Goal: Transaction & Acquisition: Purchase product/service

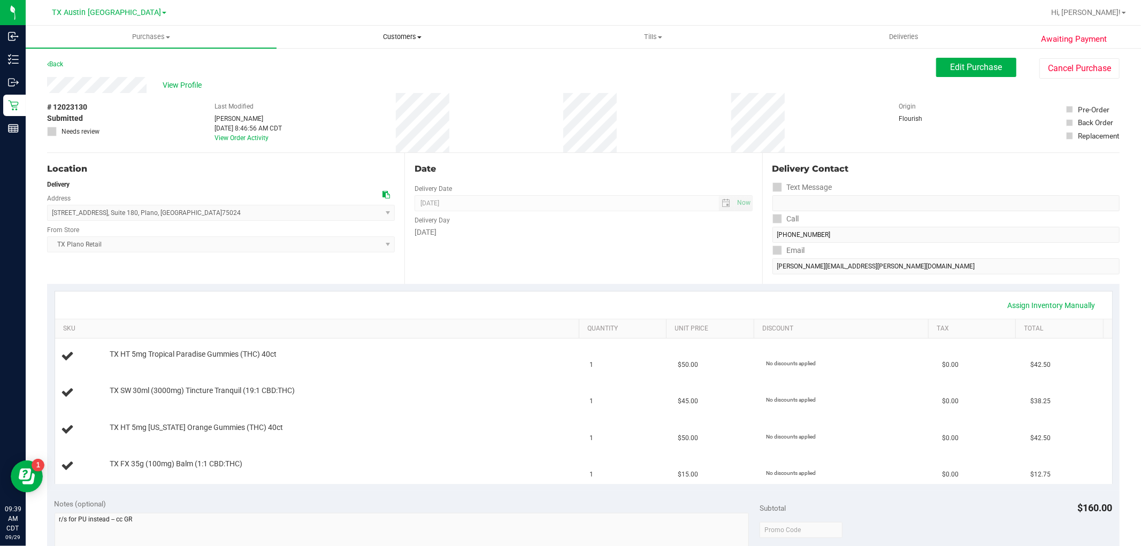
click at [405, 39] on span "Customers" at bounding box center [402, 37] width 250 height 10
click at [398, 65] on li "All customers" at bounding box center [401, 64] width 251 height 13
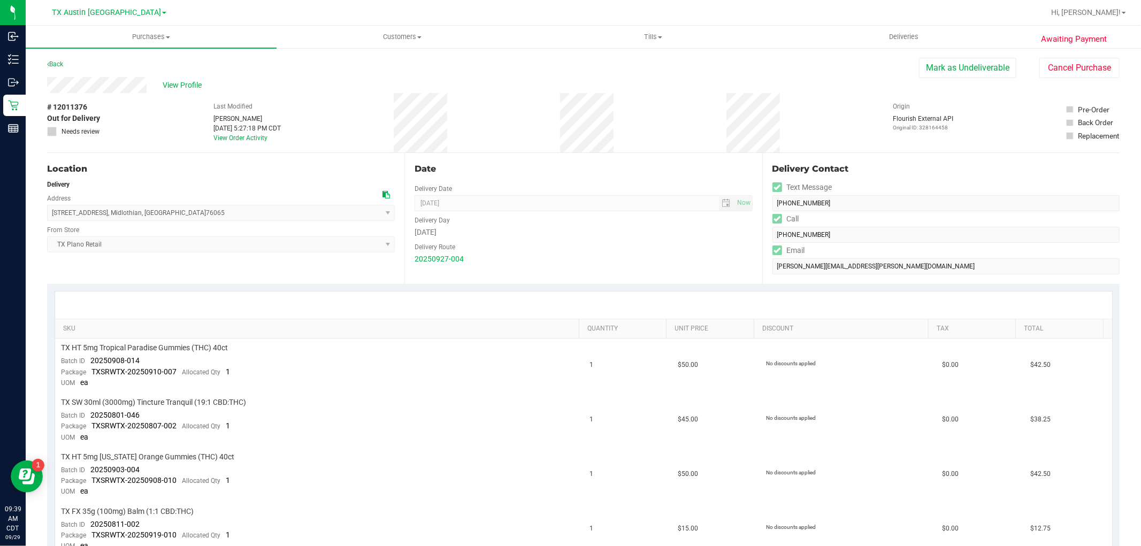
scroll to position [178, 0]
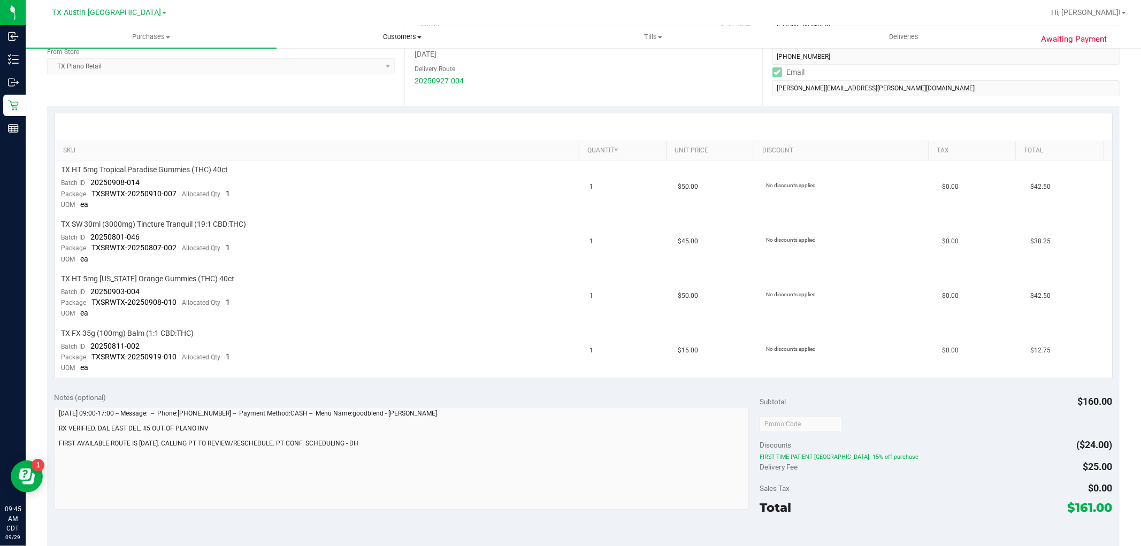
click at [398, 35] on span "Customers" at bounding box center [402, 37] width 250 height 10
click at [394, 60] on li "All customers" at bounding box center [401, 64] width 251 height 13
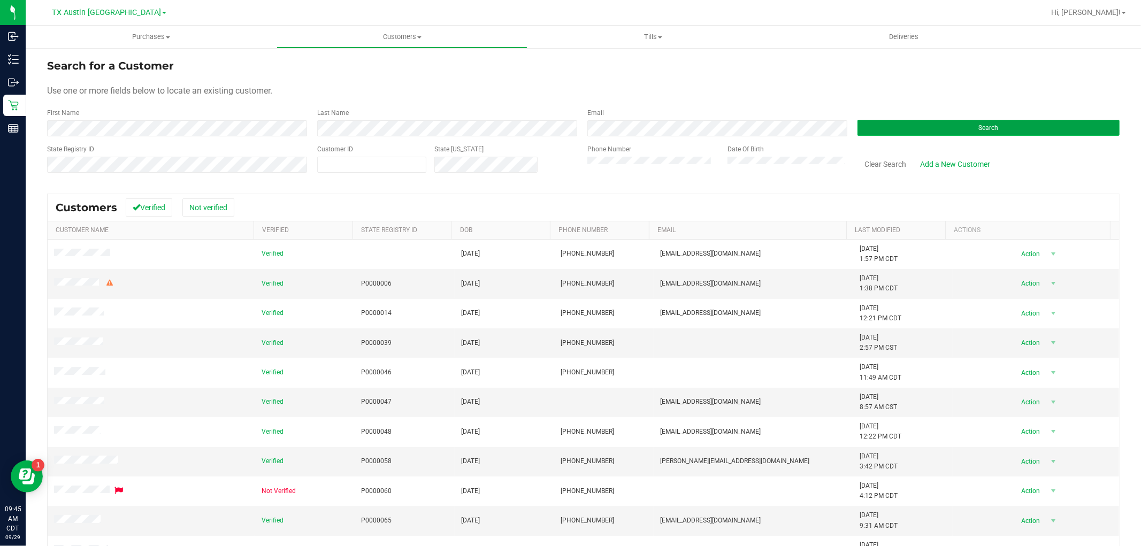
click at [991, 121] on button "Search" at bounding box center [988, 128] width 262 height 16
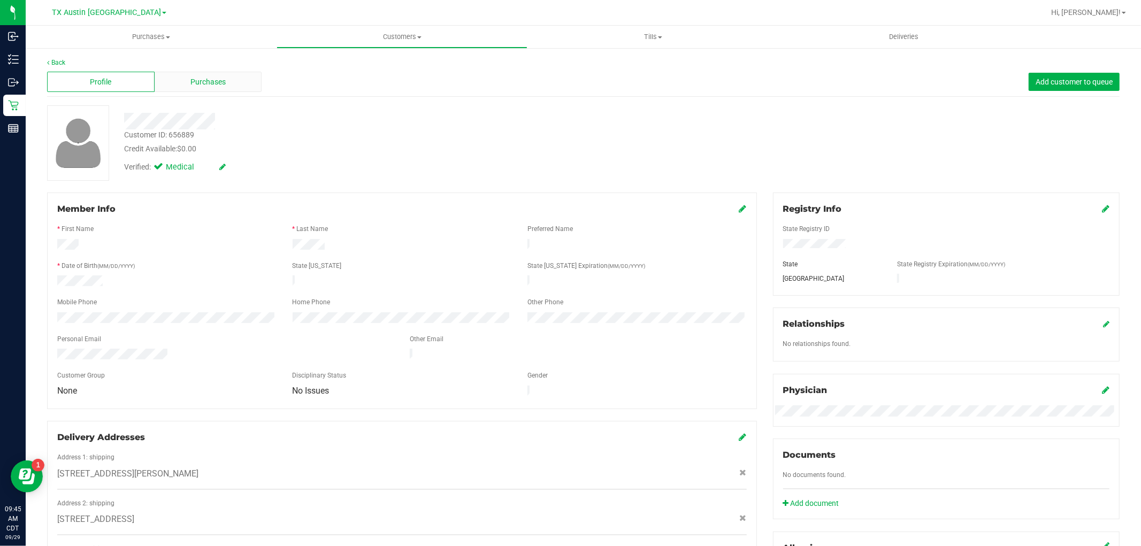
click at [234, 77] on div "Purchases" at bounding box center [208, 82] width 107 height 20
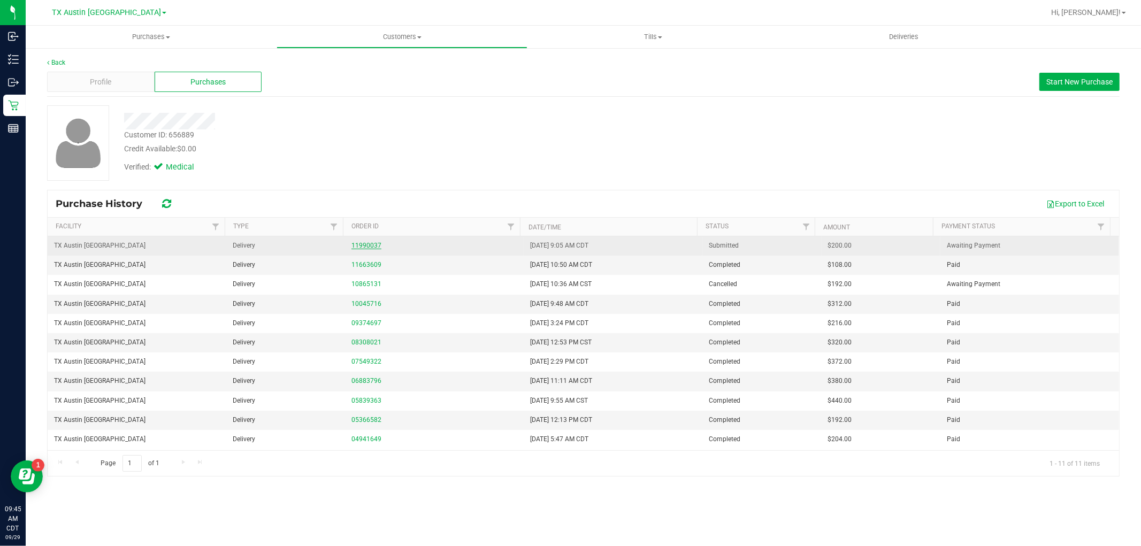
click at [372, 244] on link "11990037" at bounding box center [366, 245] width 30 height 7
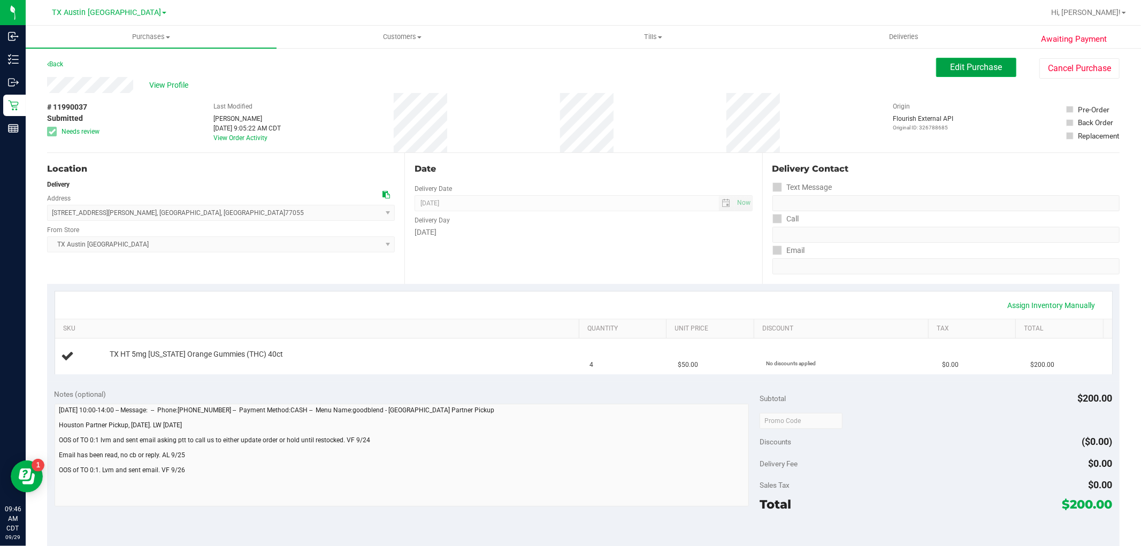
click at [952, 71] on span "Edit Purchase" at bounding box center [976, 67] width 52 height 10
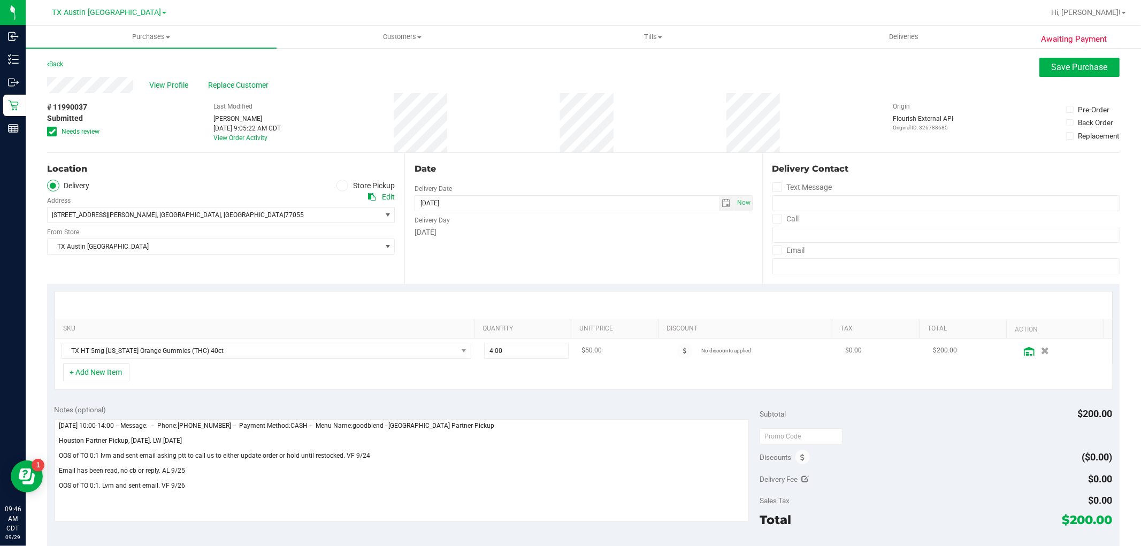
click at [1024, 351] on icon at bounding box center [1029, 351] width 11 height 9
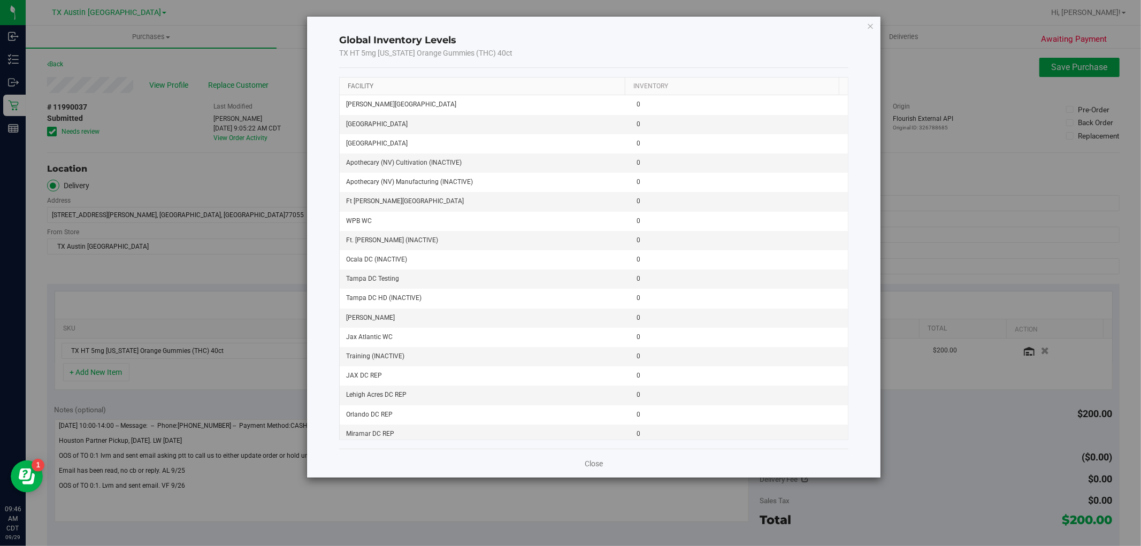
click at [353, 86] on link "Facility" at bounding box center [361, 85] width 26 height 7
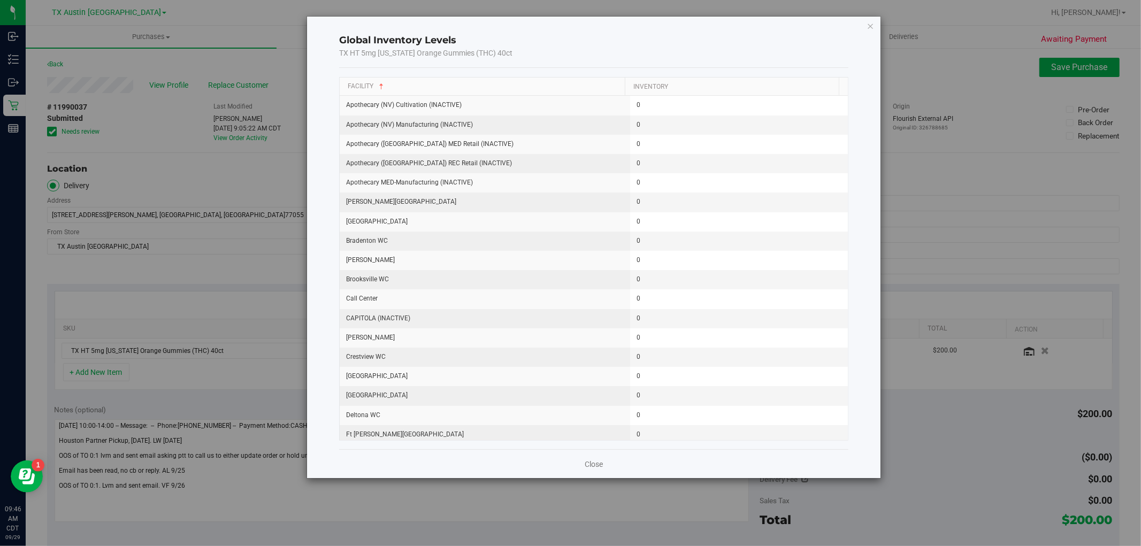
click at [366, 81] on th "Facility" at bounding box center [482, 87] width 285 height 19
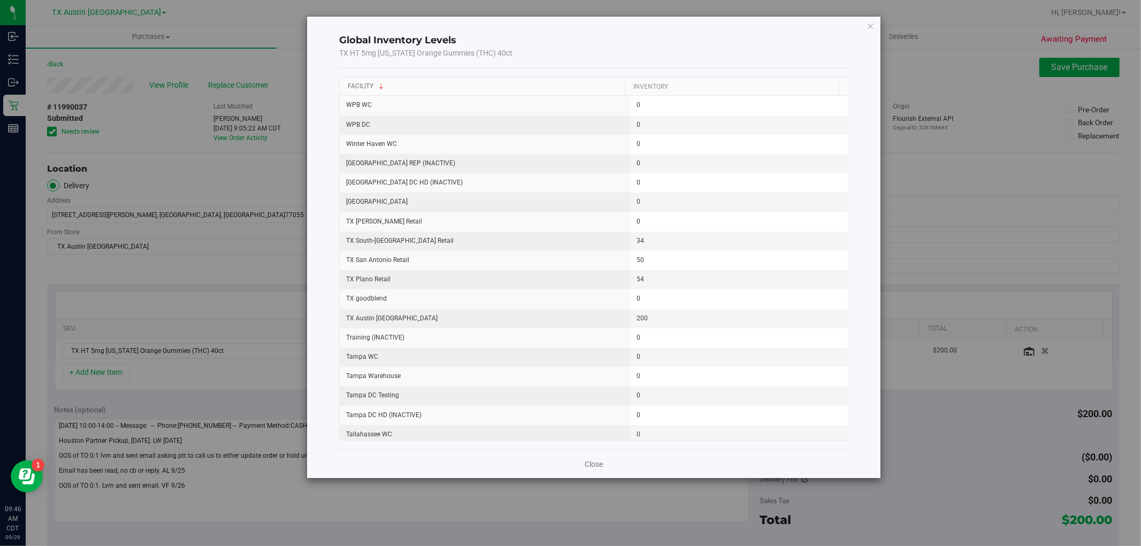
click at [362, 86] on link "Facility" at bounding box center [367, 85] width 38 height 7
click at [362, 86] on link "Facility" at bounding box center [361, 85] width 26 height 7
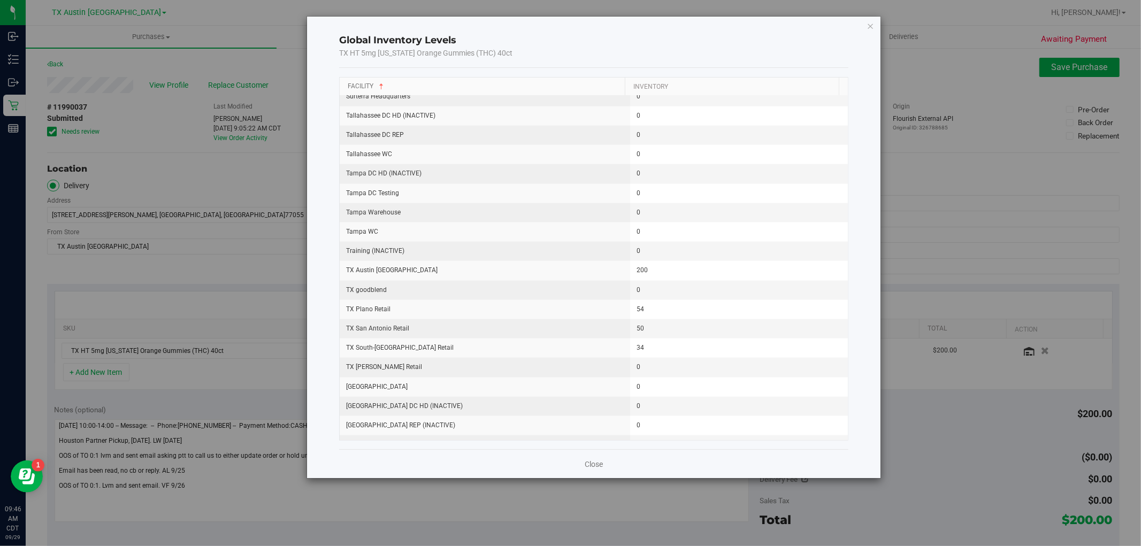
scroll to position [1307, 0]
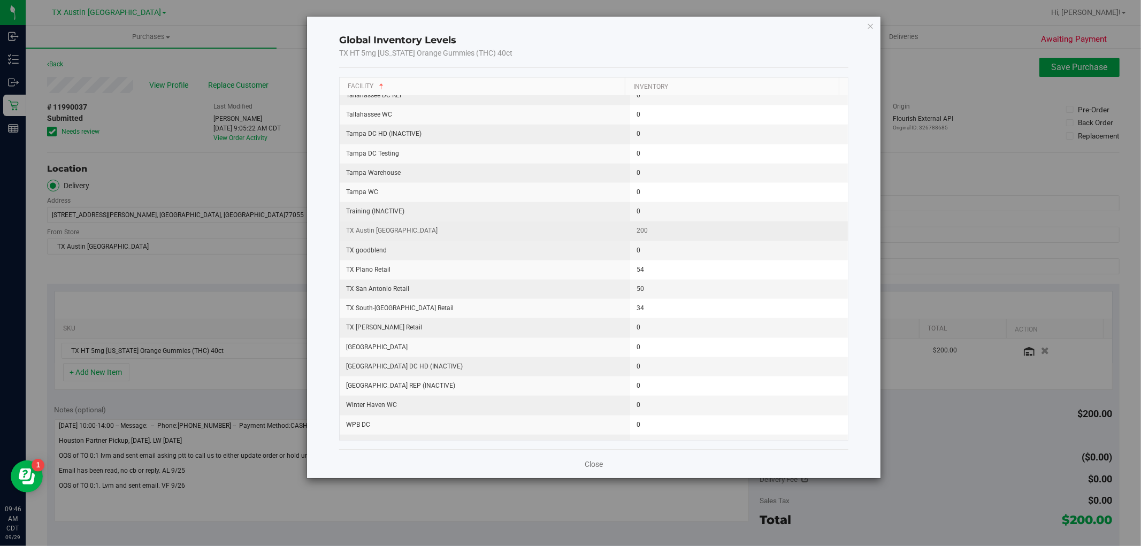
click at [391, 231] on td "TX Austin [GEOGRAPHIC_DATA]" at bounding box center [485, 230] width 290 height 19
click at [869, 28] on icon "button" at bounding box center [869, 25] width 7 height 13
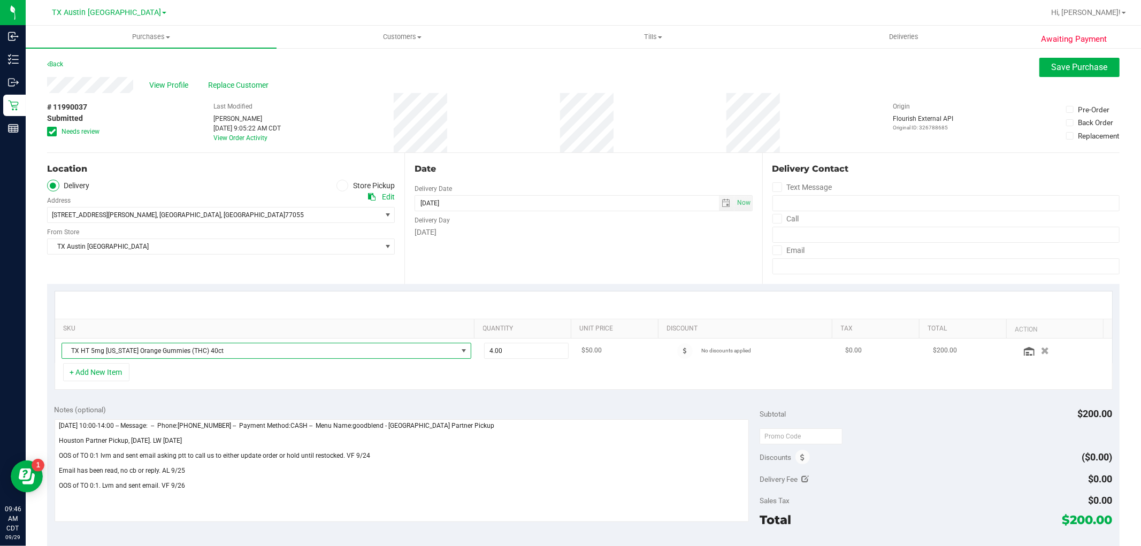
click at [459, 347] on span "NO DATA FOUND" at bounding box center [463, 351] width 9 height 9
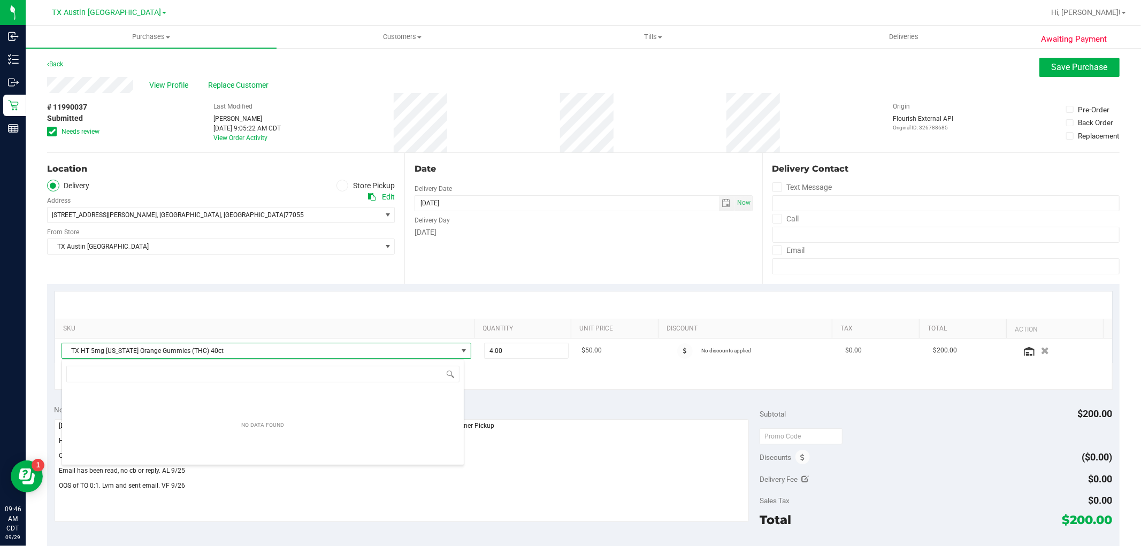
scroll to position [16, 399]
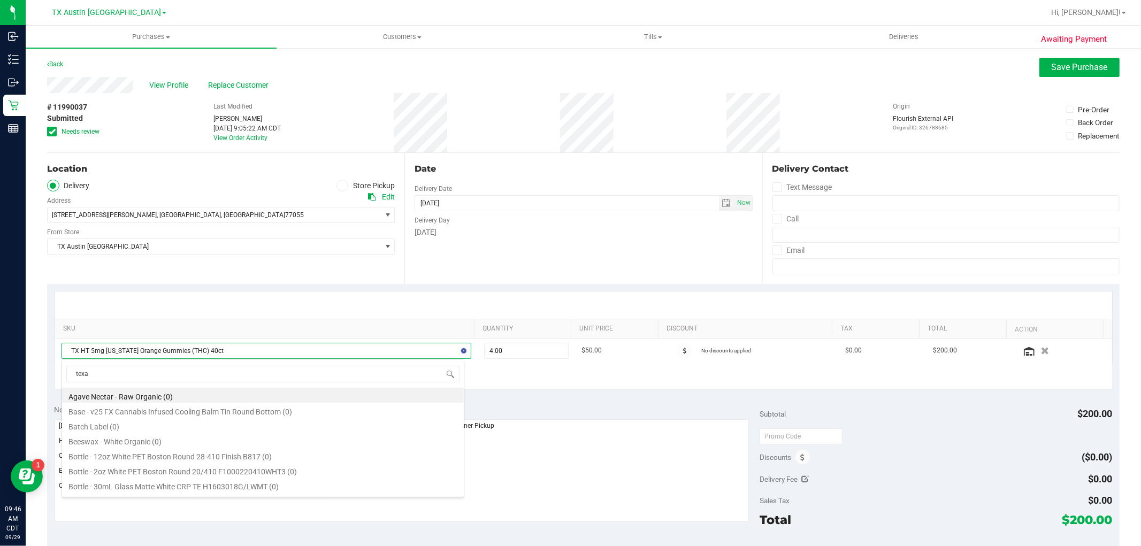
type input "[US_STATE]"
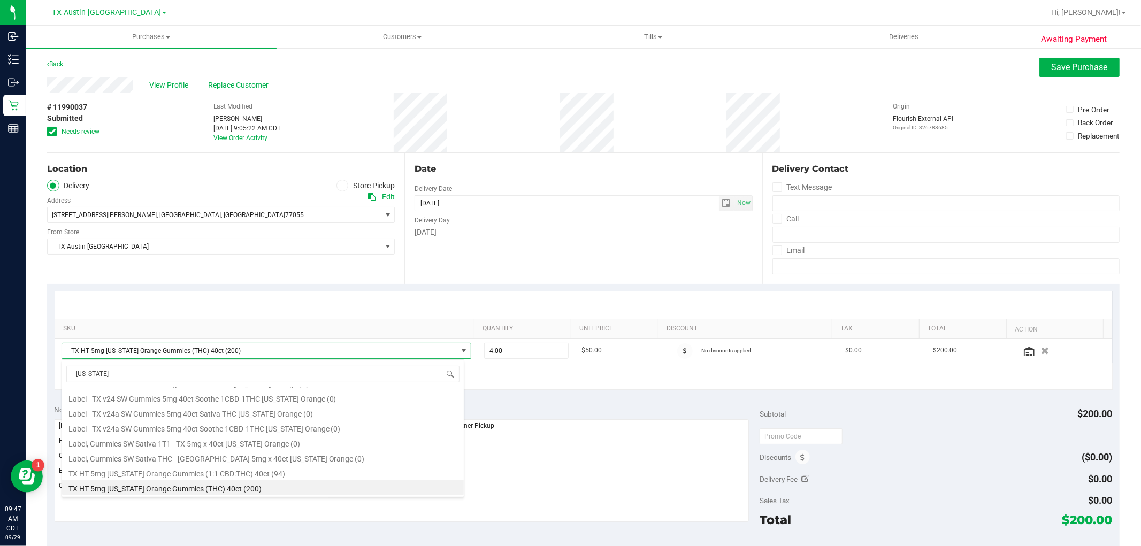
click at [232, 485] on li "TX HT 5mg [US_STATE] Orange Gummies (THC) 40ct (200)" at bounding box center [263, 487] width 402 height 15
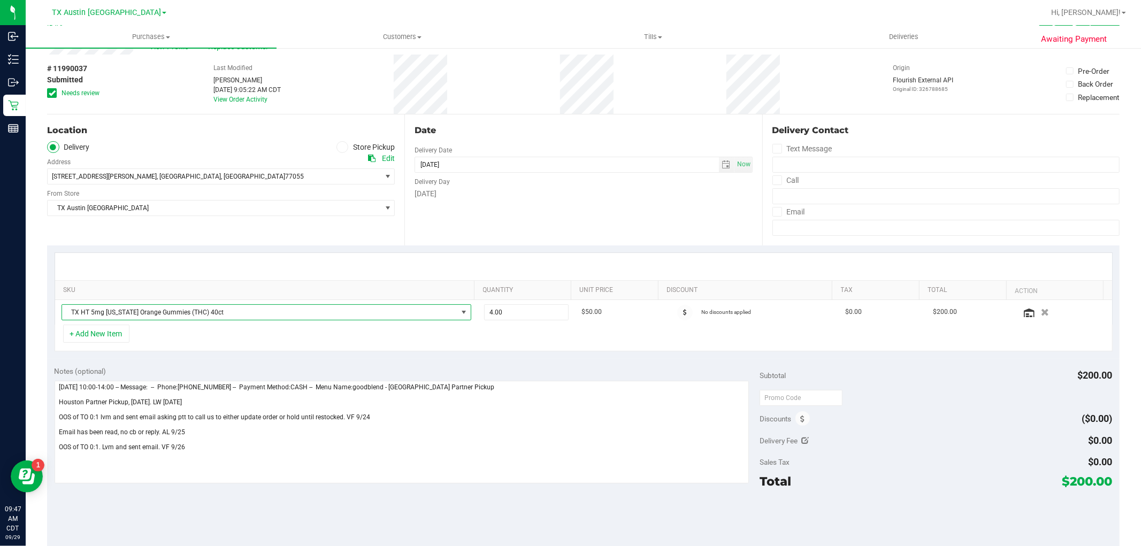
scroll to position [59, 0]
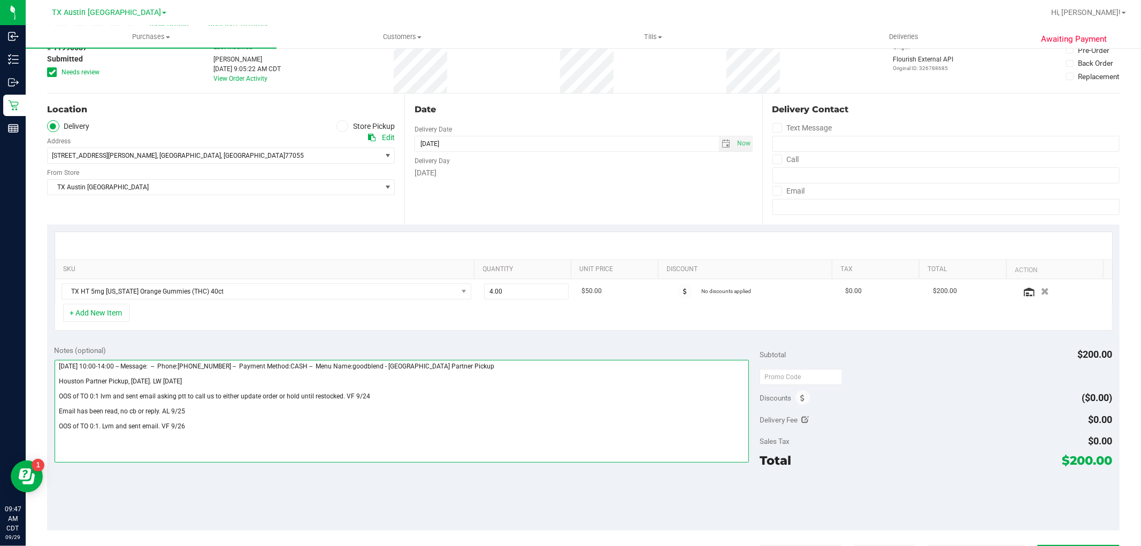
click at [221, 431] on textarea at bounding box center [402, 411] width 695 height 103
click at [722, 145] on span "select" at bounding box center [726, 144] width 9 height 9
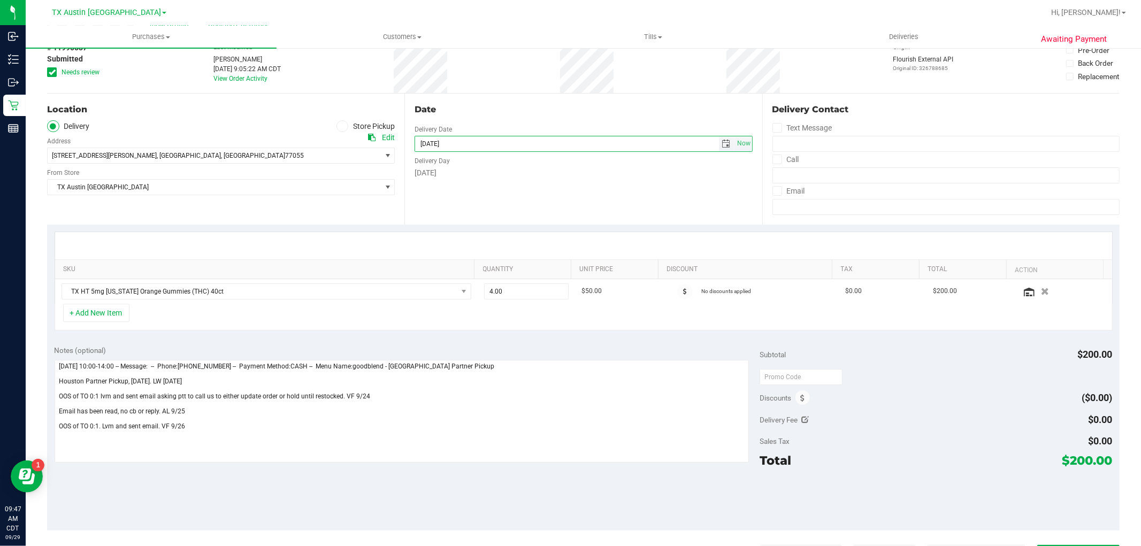
click at [722, 140] on span "select" at bounding box center [726, 144] width 9 height 9
click at [484, 266] on link "2" at bounding box center [485, 268] width 16 height 17
type input "[DATE]"
click at [47, 70] on span at bounding box center [52, 72] width 10 height 10
click at [0, 0] on input "Needs review" at bounding box center [0, 0] width 0 height 0
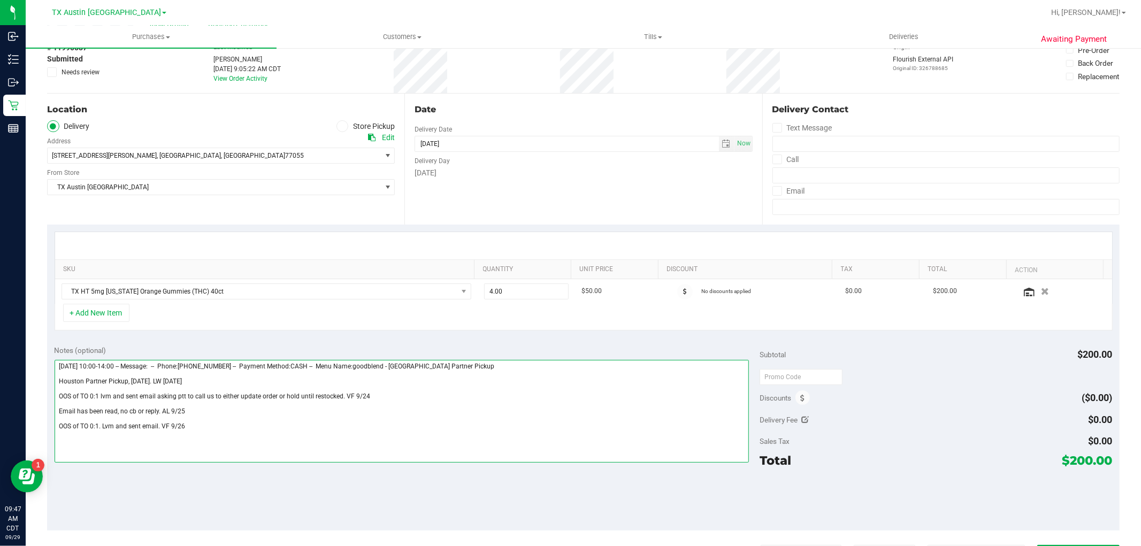
click at [199, 431] on textarea at bounding box center [402, 411] width 695 height 103
click at [224, 443] on textarea at bounding box center [402, 411] width 695 height 103
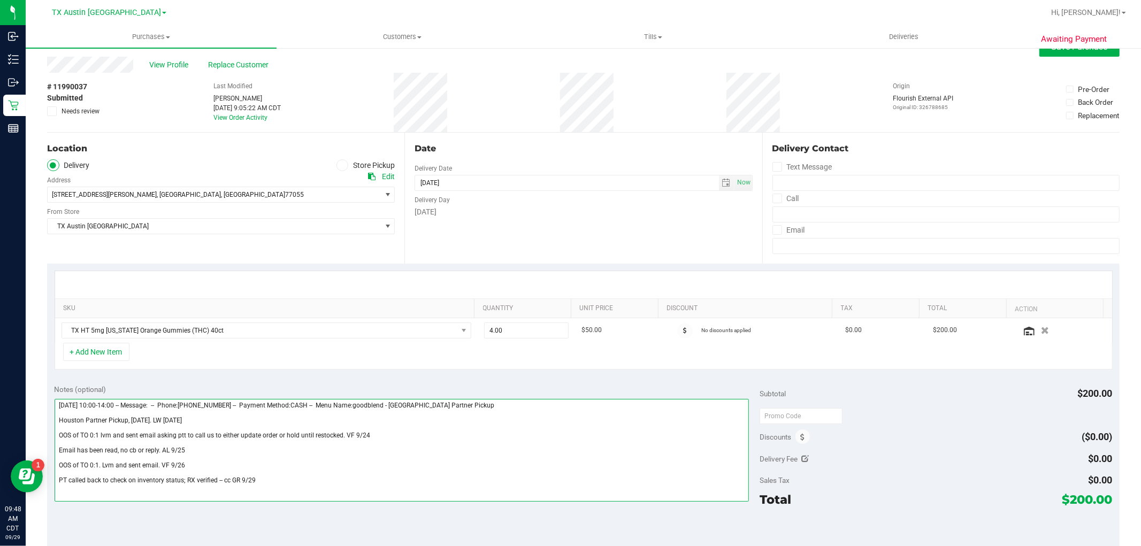
scroll to position [0, 0]
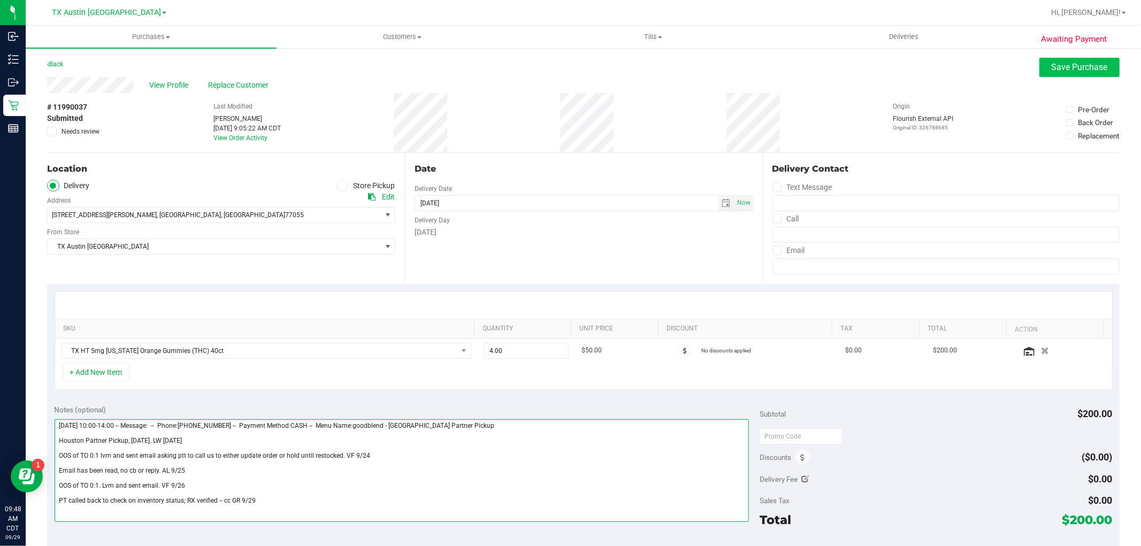
type textarea "[DATE] 10:00-14:00 -- Message: -- Phone:[PHONE_NUMBER] -- Payment Method:CASH -…"
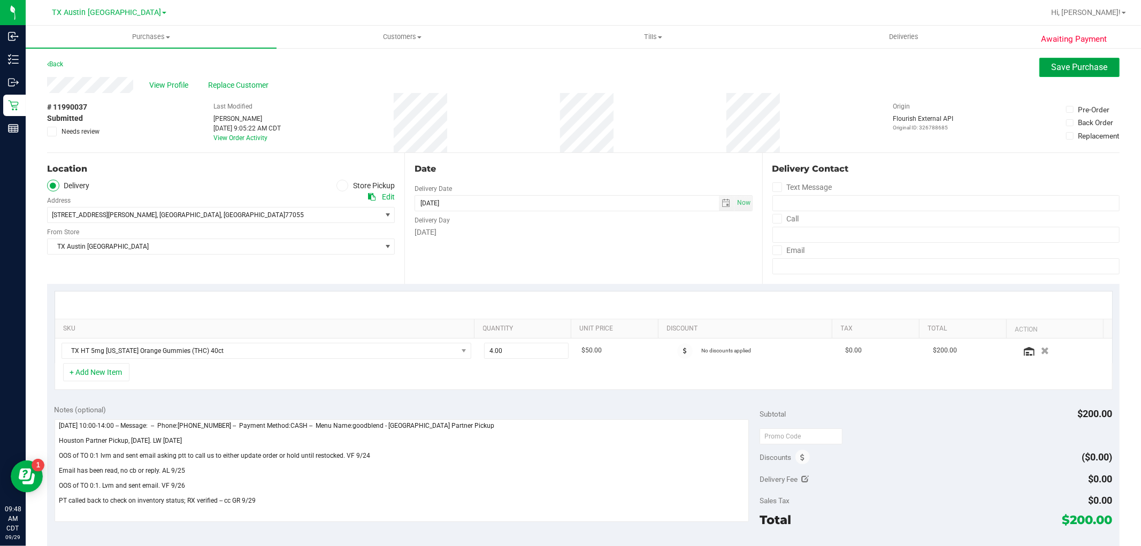
click at [1051, 67] on span "Save Purchase" at bounding box center [1079, 67] width 56 height 10
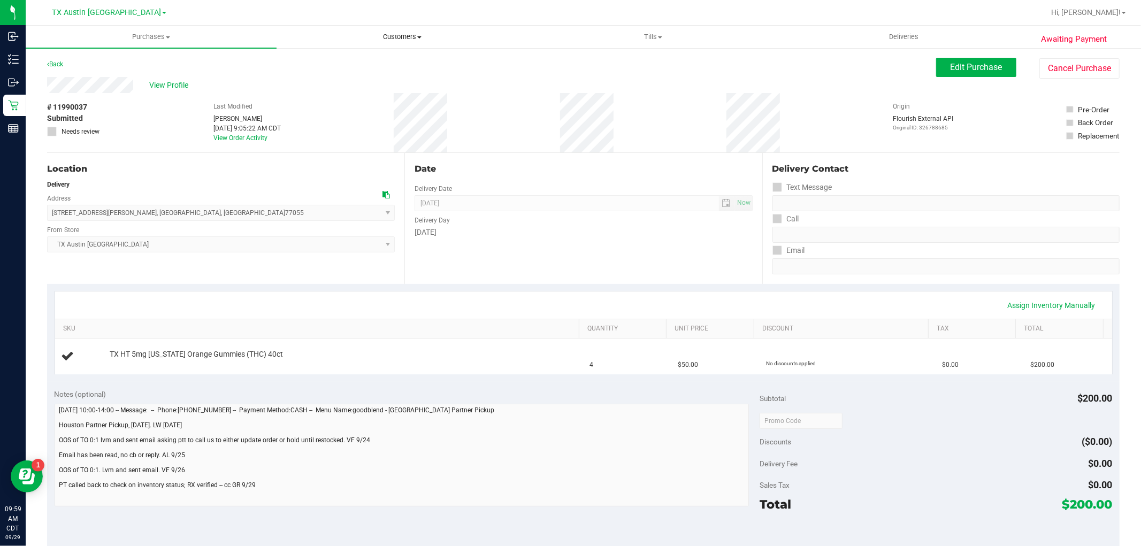
click at [402, 39] on span "Customers" at bounding box center [402, 37] width 250 height 10
click at [391, 65] on li "All customers" at bounding box center [401, 64] width 251 height 13
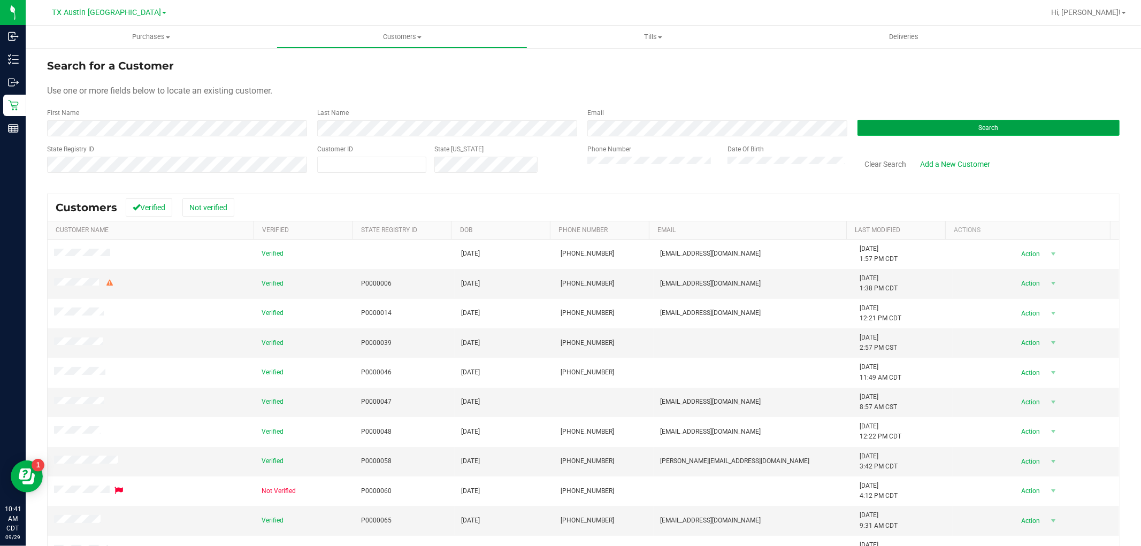
click at [1008, 129] on button "Search" at bounding box center [988, 128] width 262 height 16
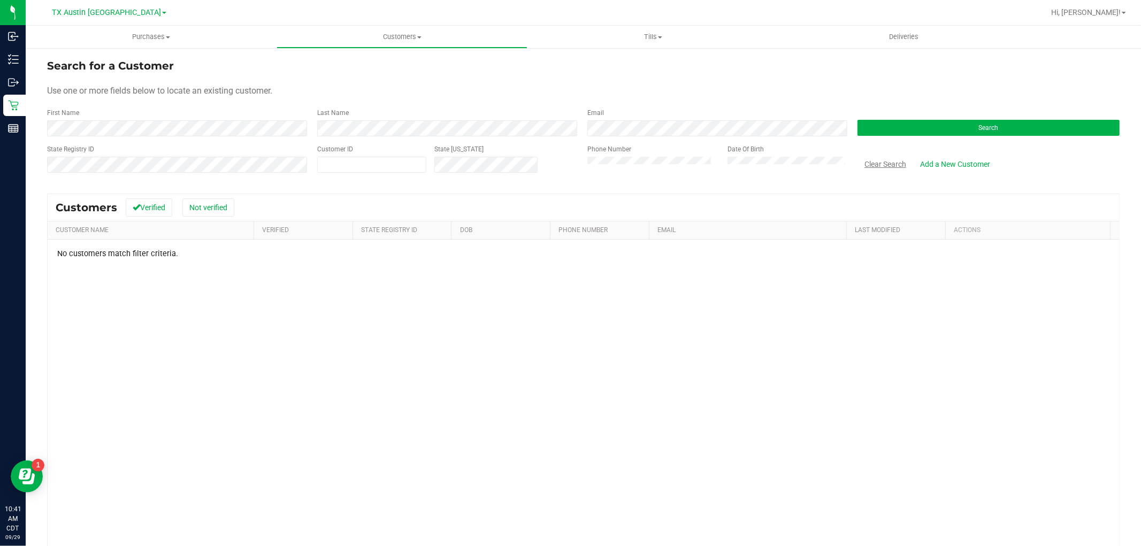
click at [876, 165] on button "Clear Search" at bounding box center [885, 164] width 56 height 18
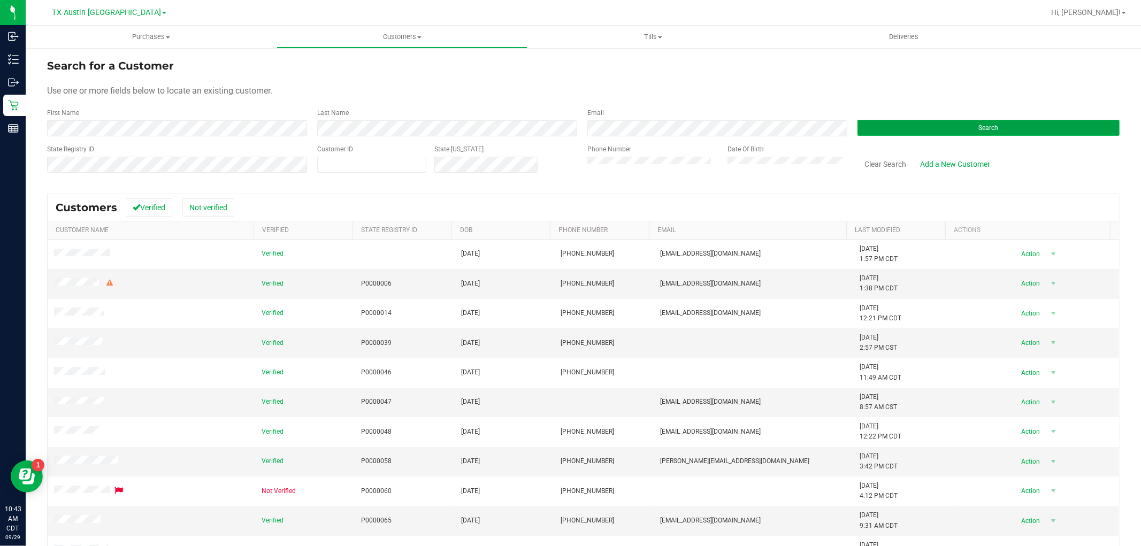
click at [936, 126] on button "Search" at bounding box center [988, 128] width 262 height 16
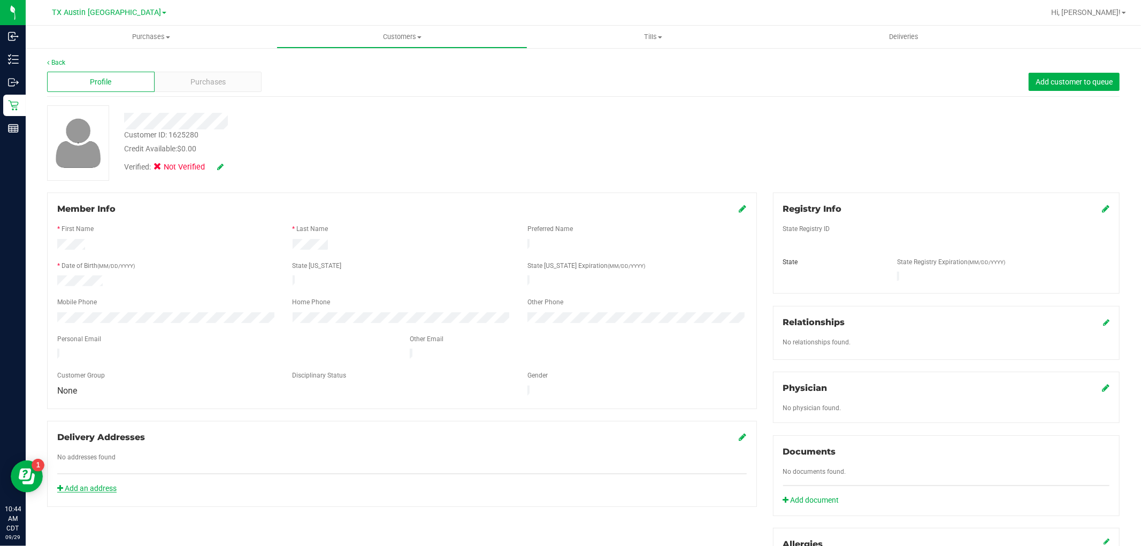
click at [96, 484] on link "Add an address" at bounding box center [86, 488] width 59 height 9
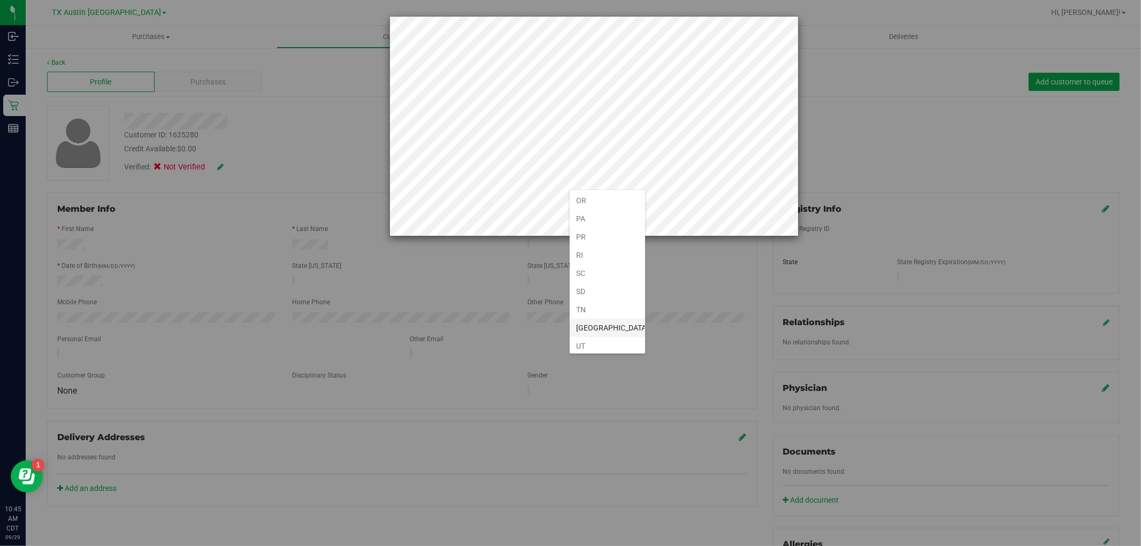
scroll to position [681, 0]
click at [615, 318] on li "[GEOGRAPHIC_DATA]" at bounding box center [607, 319] width 75 height 18
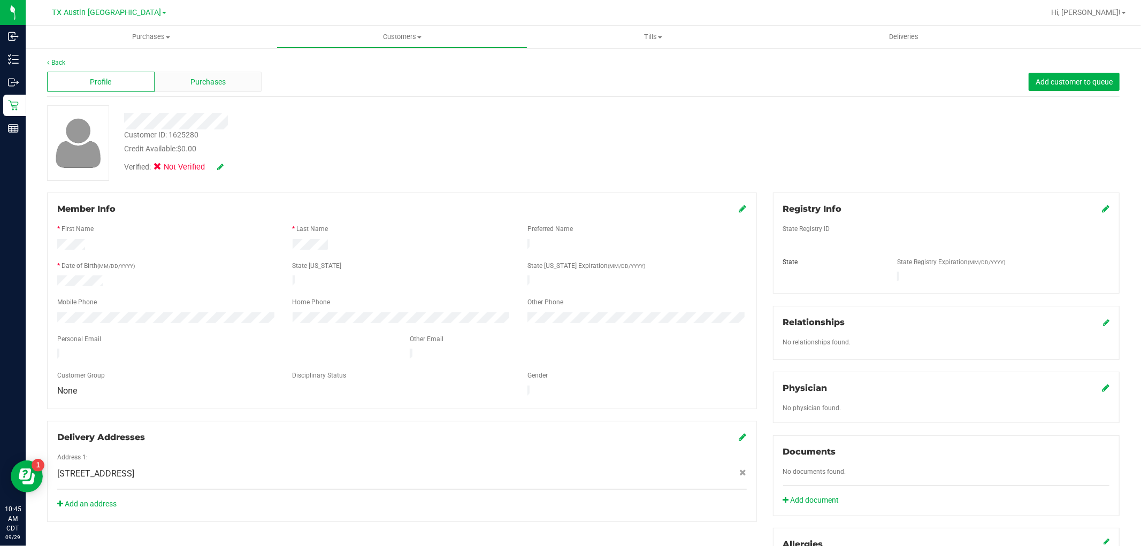
click at [248, 89] on div "Purchases" at bounding box center [208, 82] width 107 height 20
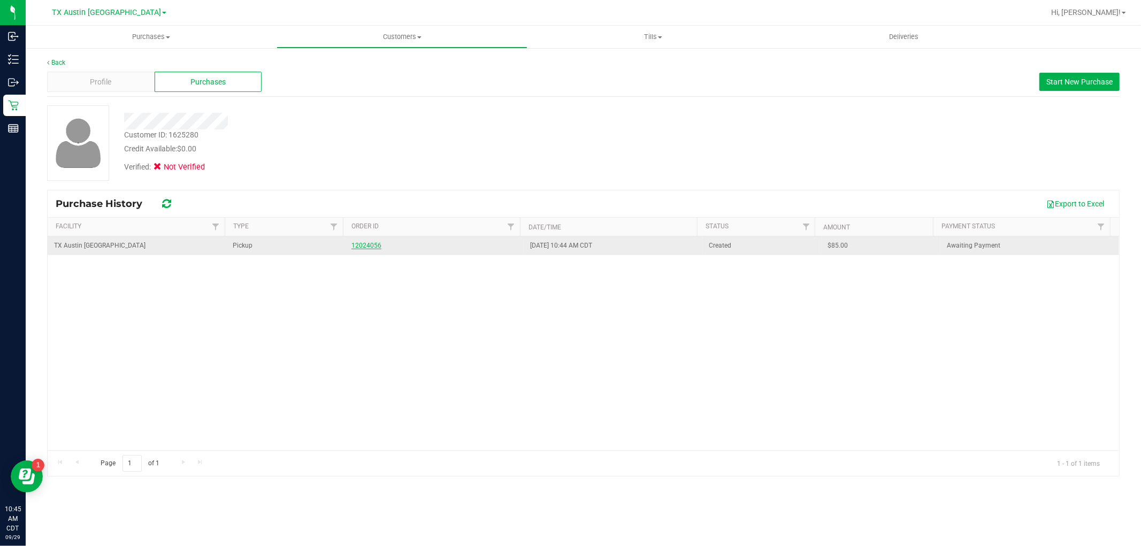
click at [364, 244] on link "12024056" at bounding box center [366, 245] width 30 height 7
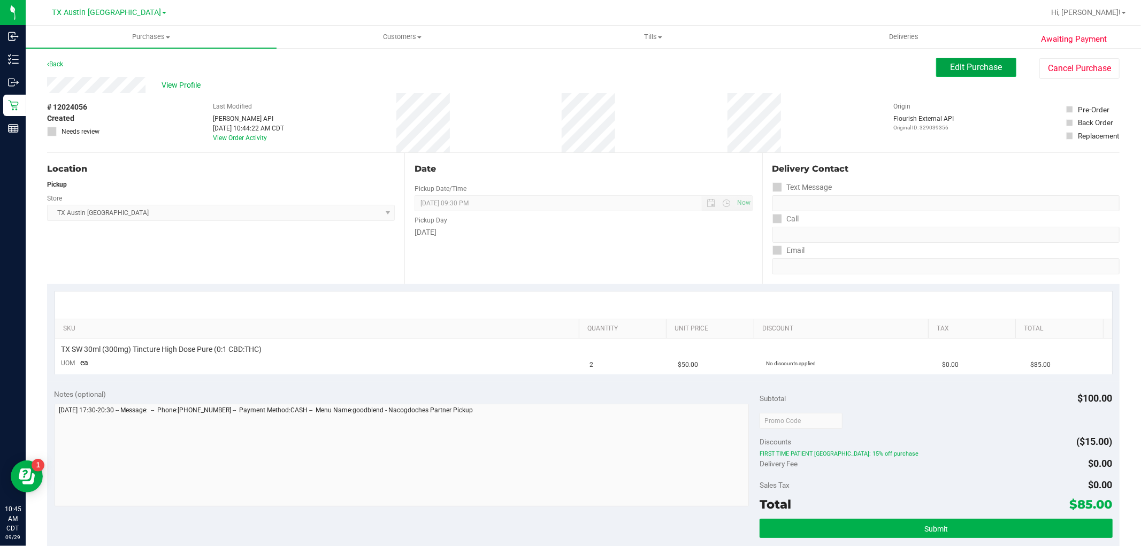
click at [969, 66] on span "Edit Purchase" at bounding box center [976, 67] width 52 height 10
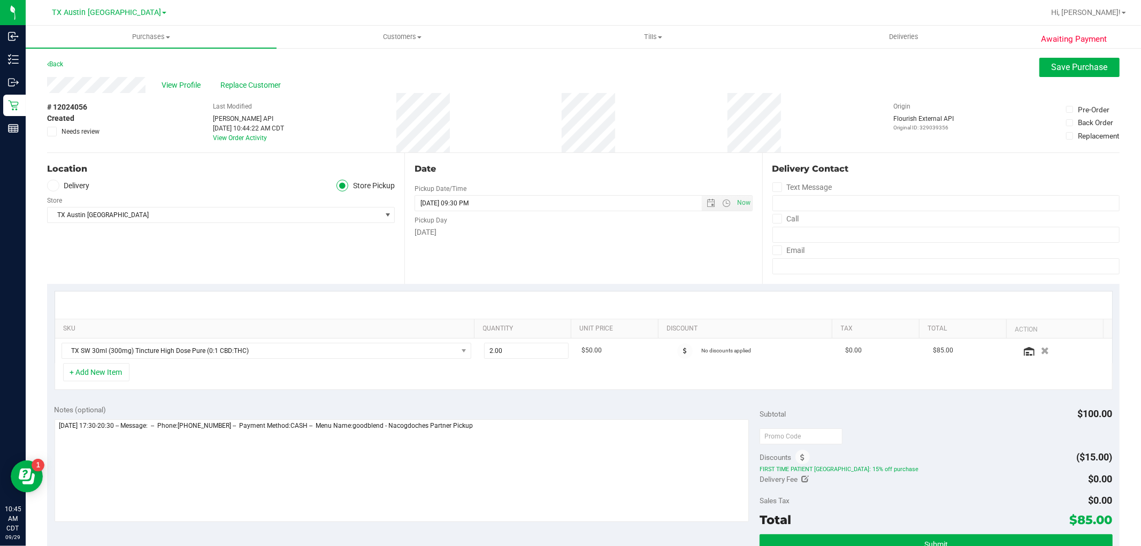
click at [62, 172] on div "Location" at bounding box center [221, 169] width 348 height 13
click at [63, 188] on label "Delivery" at bounding box center [68, 186] width 43 height 12
click at [0, 0] on input "Delivery" at bounding box center [0, 0] width 0 height 0
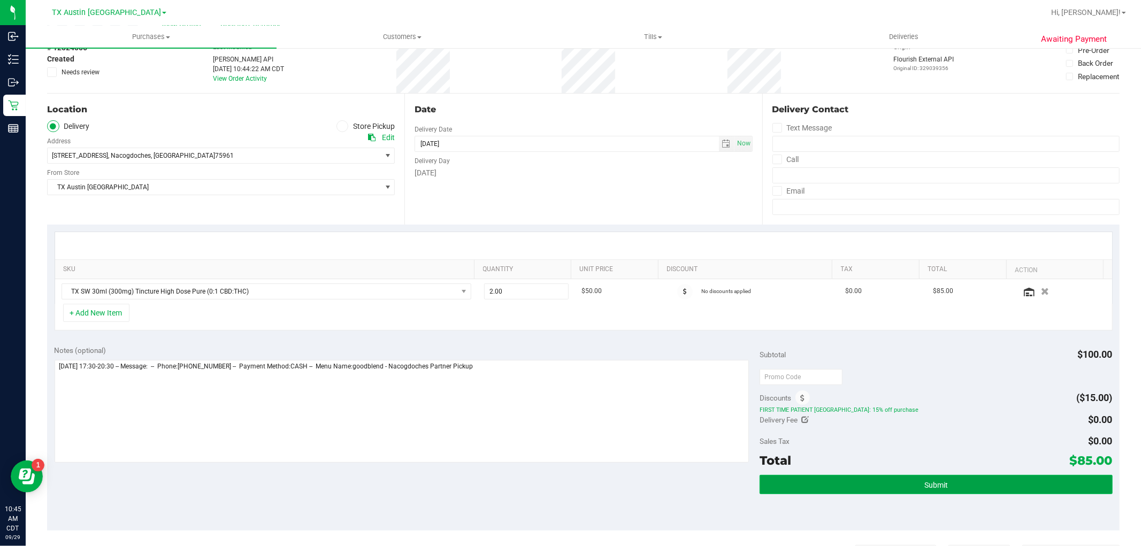
click at [947, 489] on button "Submit" at bounding box center [935, 484] width 352 height 19
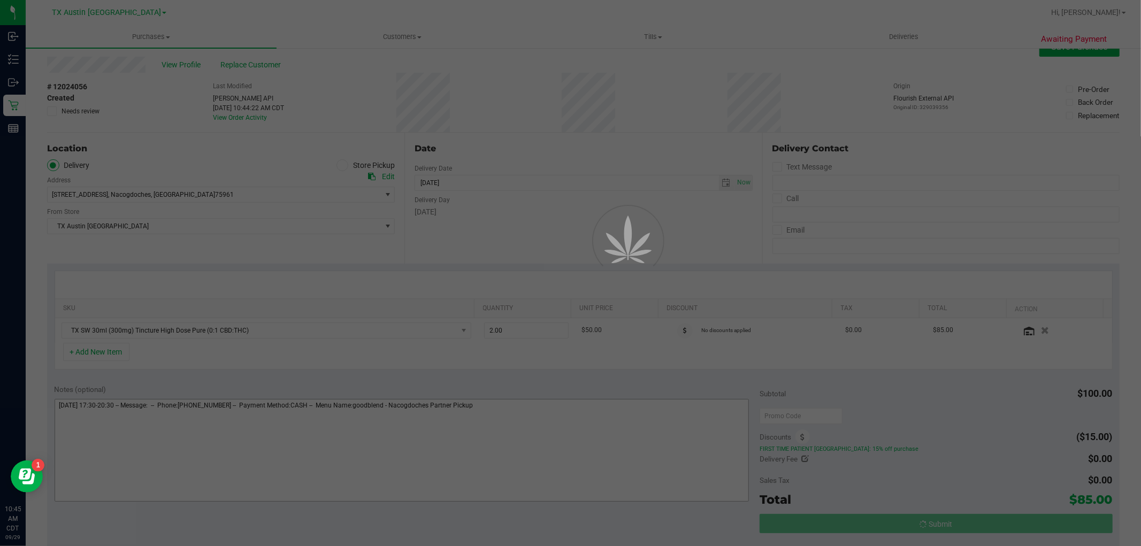
scroll to position [0, 0]
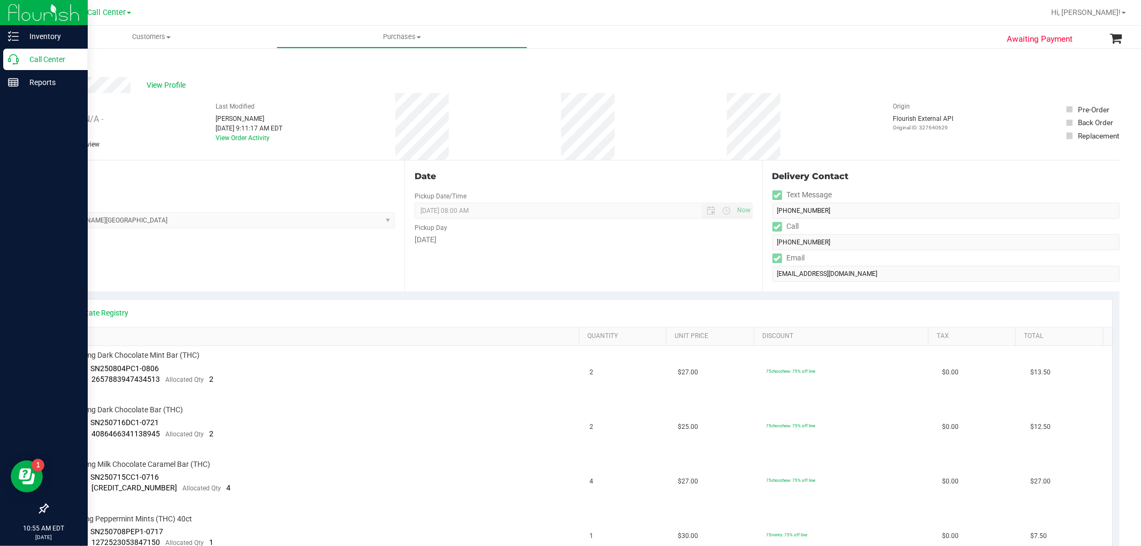
scroll to position [119, 0]
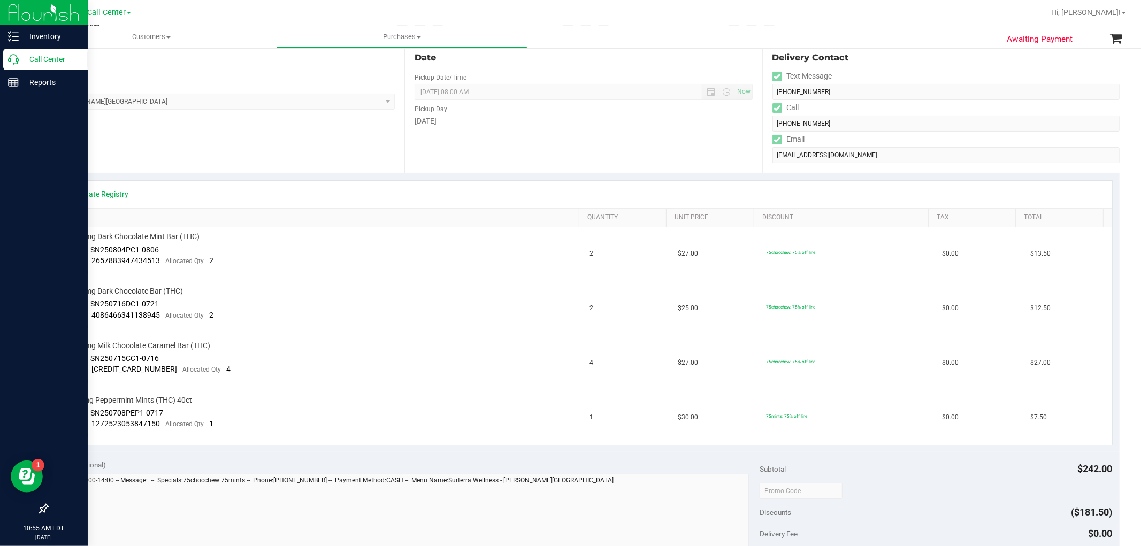
click at [19, 60] on p "Call Center" at bounding box center [51, 59] width 64 height 13
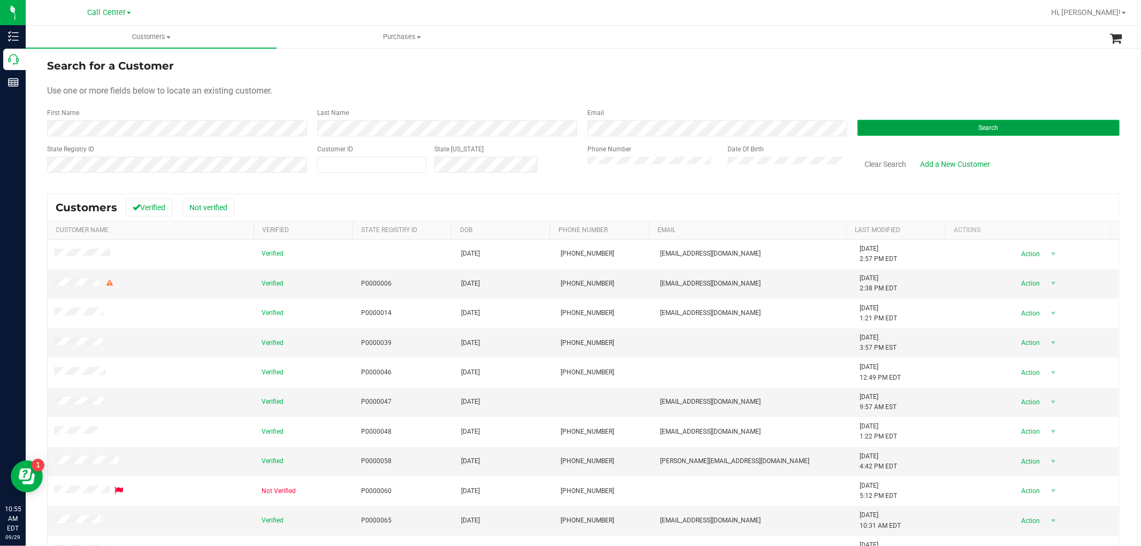
click at [865, 126] on button "Search" at bounding box center [988, 128] width 262 height 16
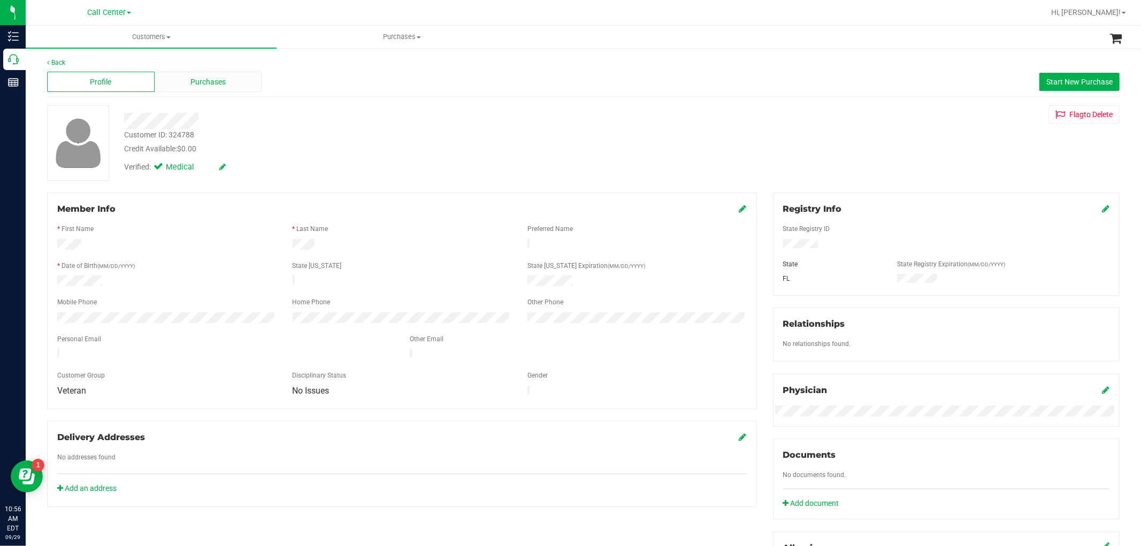
click at [239, 80] on div "Purchases" at bounding box center [208, 82] width 107 height 20
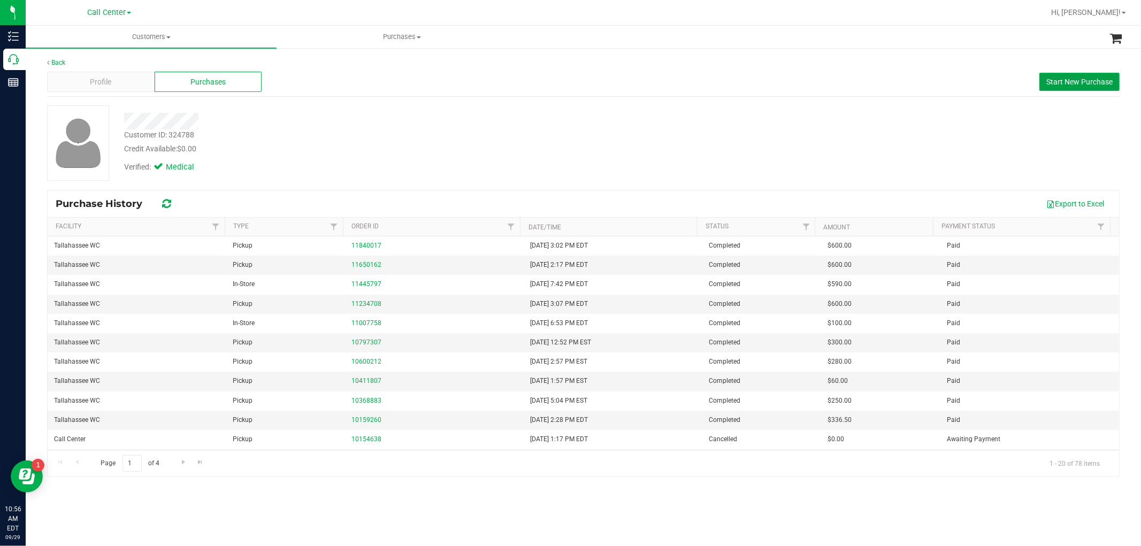
click at [1062, 86] on button "Start New Purchase" at bounding box center [1079, 82] width 80 height 18
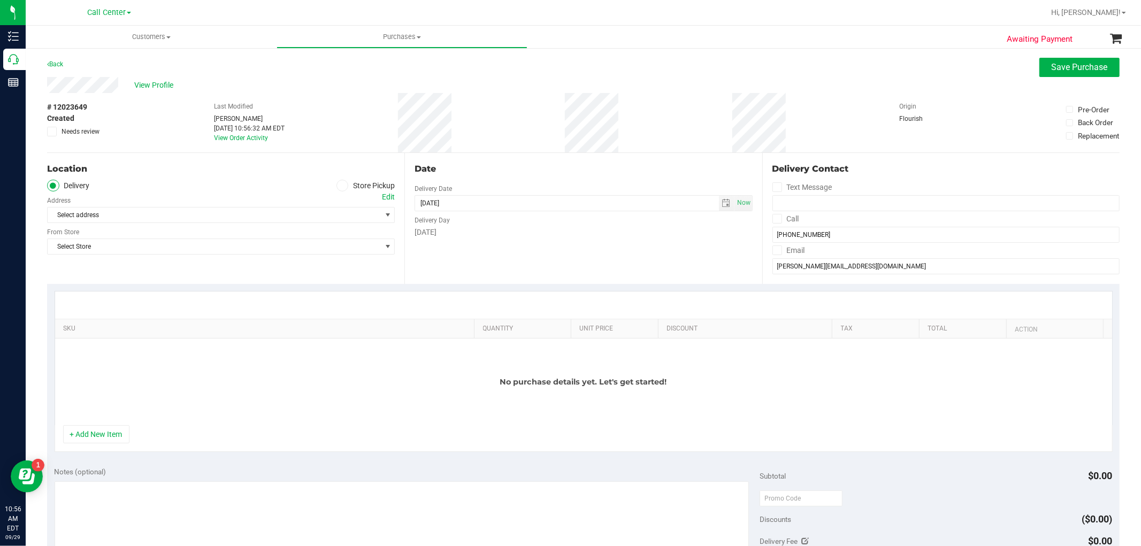
click at [340, 186] on icon at bounding box center [342, 186] width 6 height 0
click at [0, 0] on input "Store Pickup" at bounding box center [0, 0] width 0 height 0
click at [324, 218] on span "Select Store" at bounding box center [214, 215] width 333 height 15
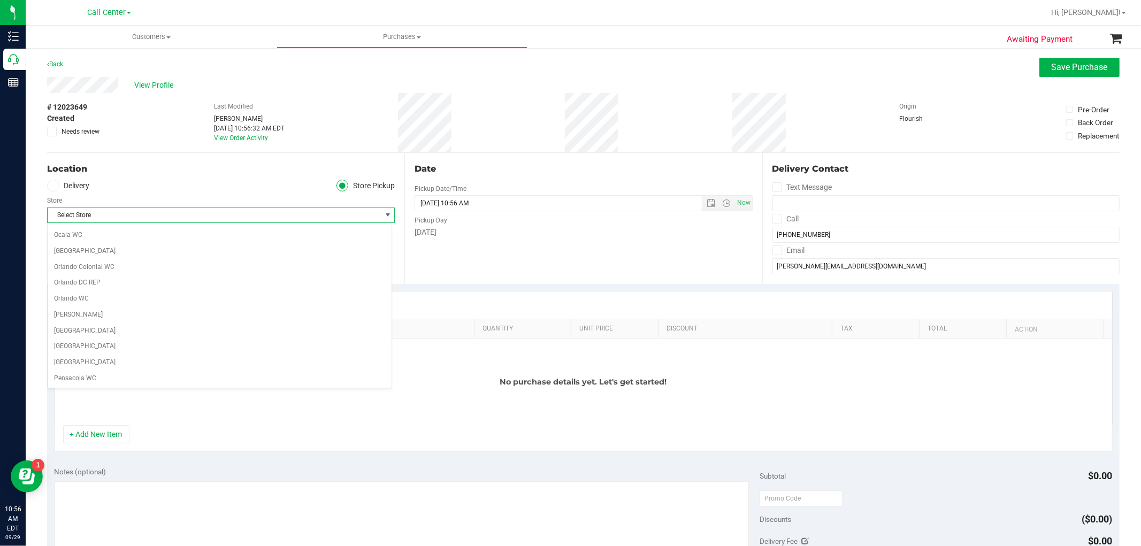
scroll to position [713, 0]
click at [83, 269] on li "Tallahassee WC" at bounding box center [220, 267] width 344 height 16
click at [116, 431] on button "+ Add New Item" at bounding box center [96, 434] width 66 height 18
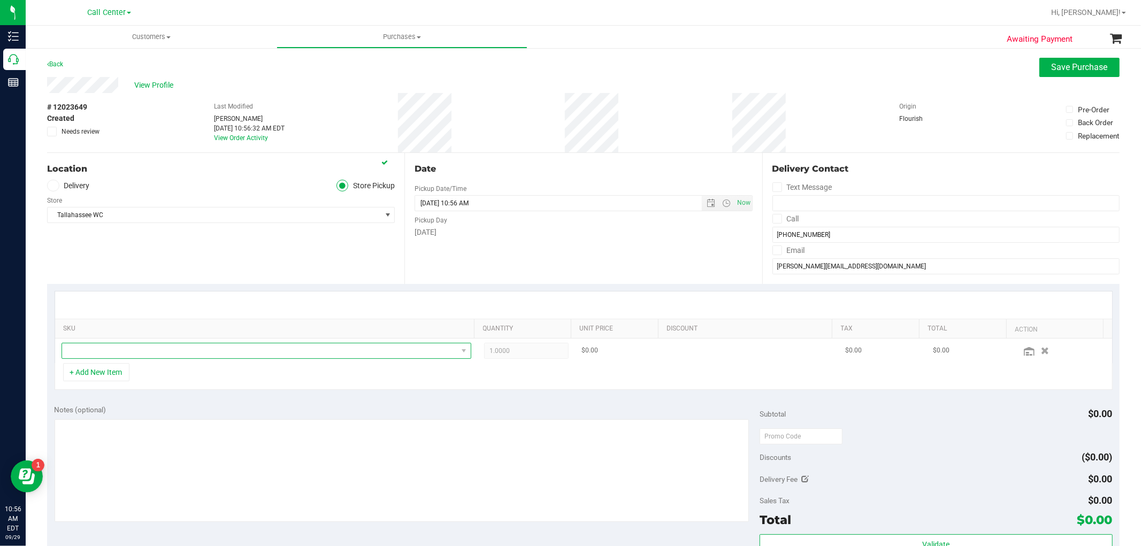
click at [147, 353] on span "NO DATA FOUND" at bounding box center [259, 350] width 395 height 15
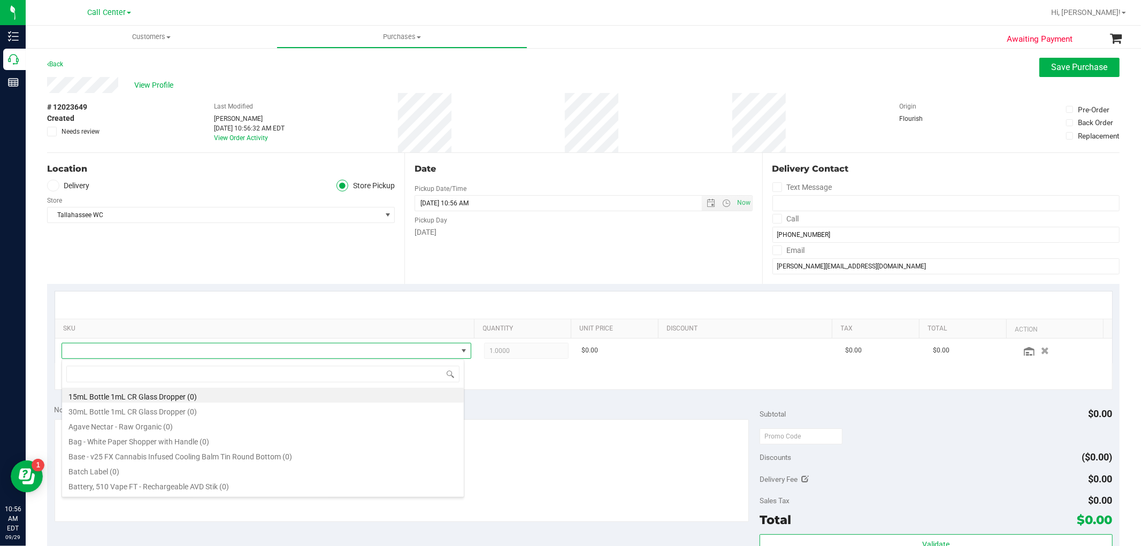
scroll to position [16, 399]
type input "gaspar"
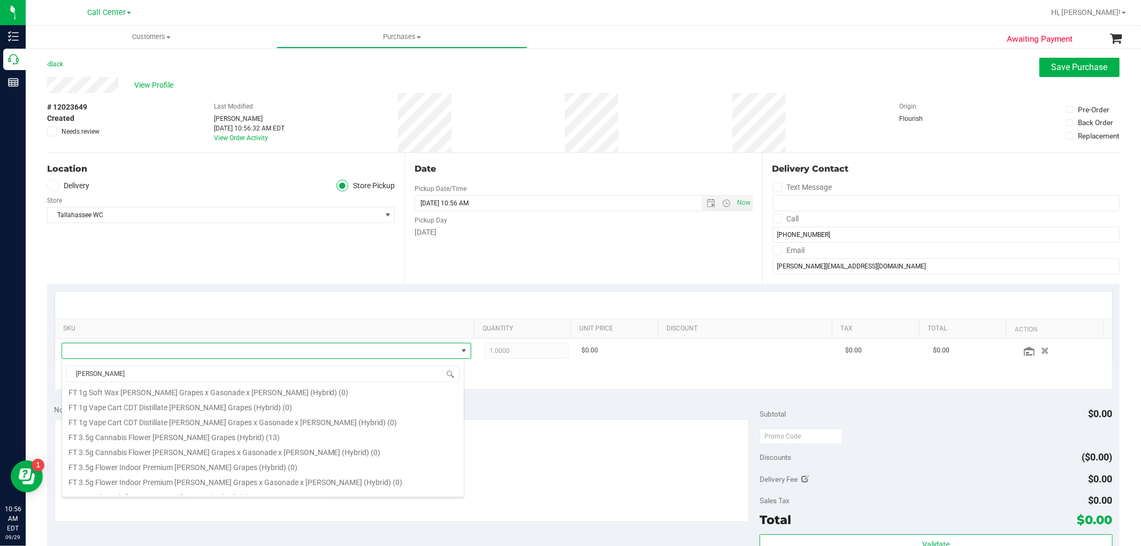
scroll to position [237, 0]
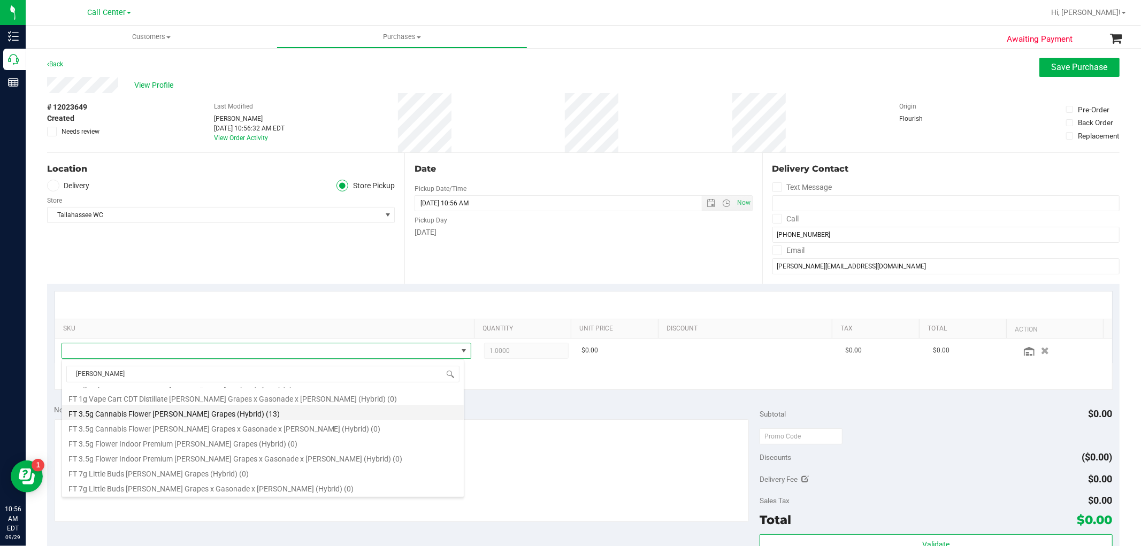
click at [242, 415] on li "FT 3.5g Cannabis Flower Gaspar's Grapes (Hybrid) (13)" at bounding box center [263, 412] width 402 height 15
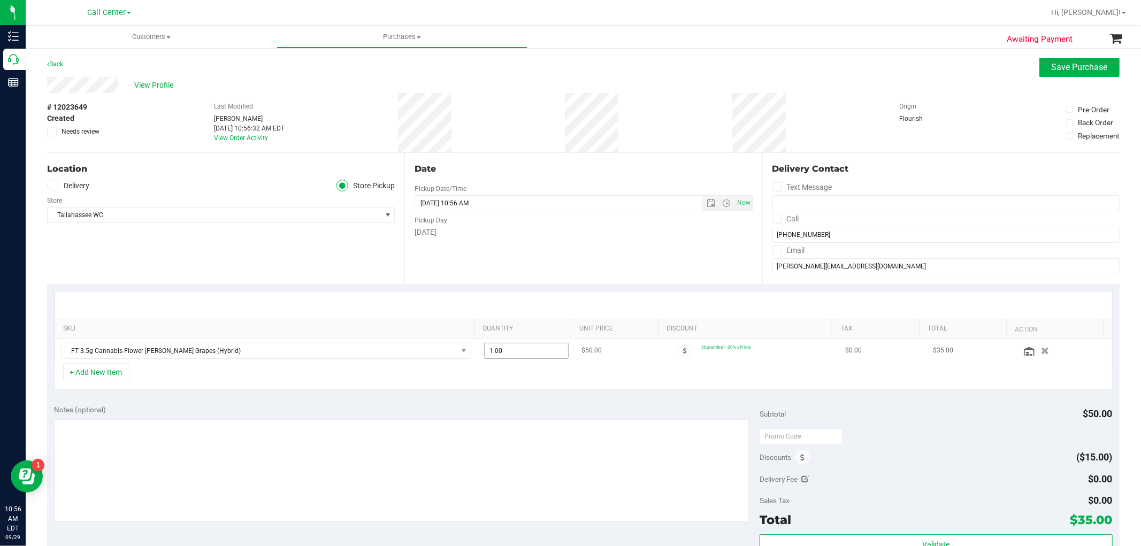
click at [542, 356] on span "1.00 1" at bounding box center [526, 351] width 85 height 16
click at [542, 356] on input "1" at bounding box center [526, 350] width 83 height 15
type input "12"
type input "12.00"
click at [78, 372] on button "+ Add New Item" at bounding box center [96, 372] width 66 height 18
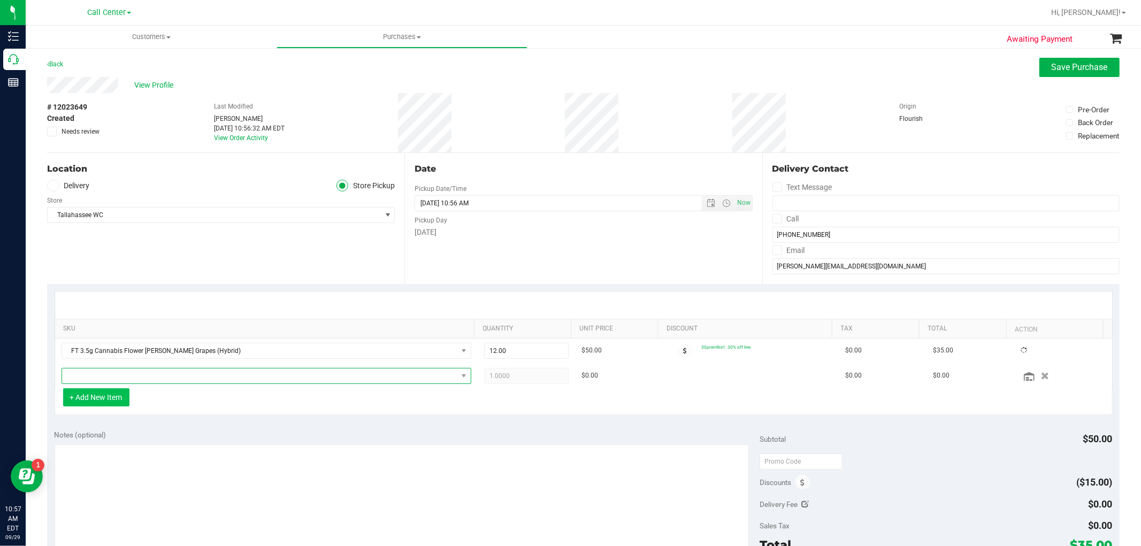
click at [78, 372] on span "NO DATA FOUND" at bounding box center [259, 375] width 395 height 15
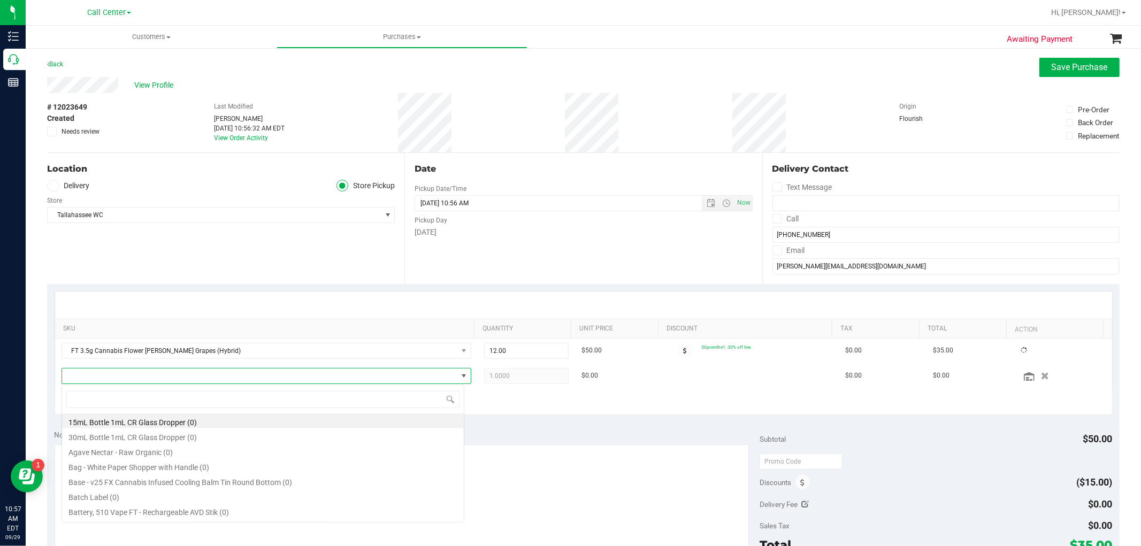
scroll to position [16, 399]
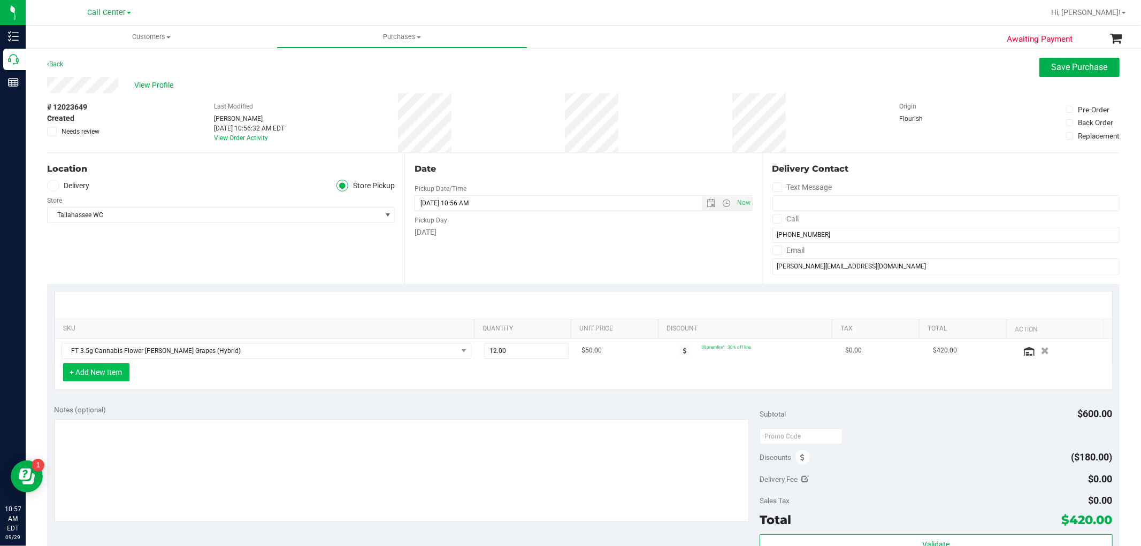
click at [78, 381] on button "+ Add New Item" at bounding box center [96, 372] width 66 height 18
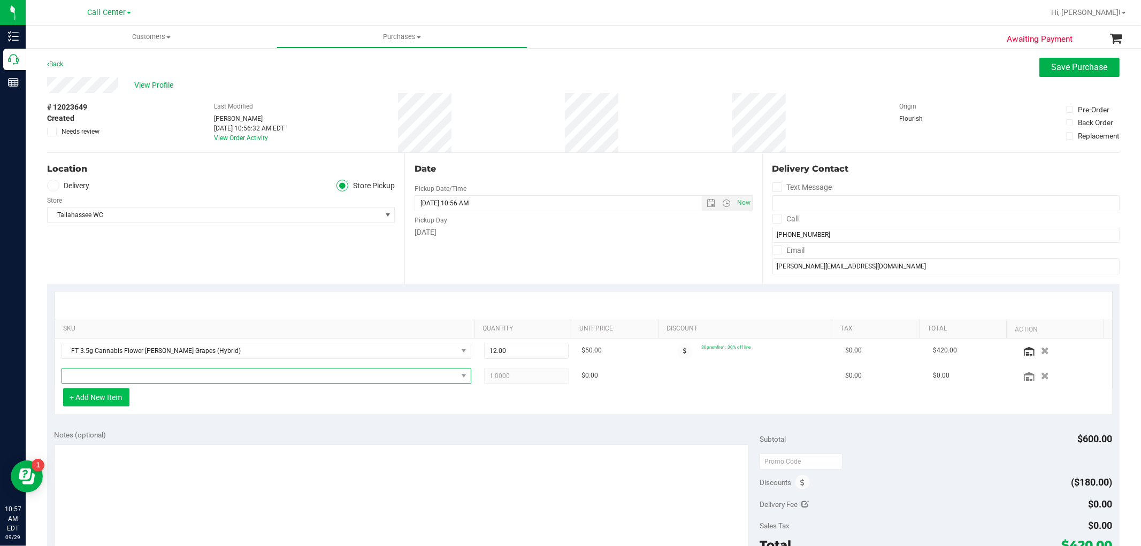
click at [82, 378] on span "NO DATA FOUND" at bounding box center [259, 375] width 395 height 15
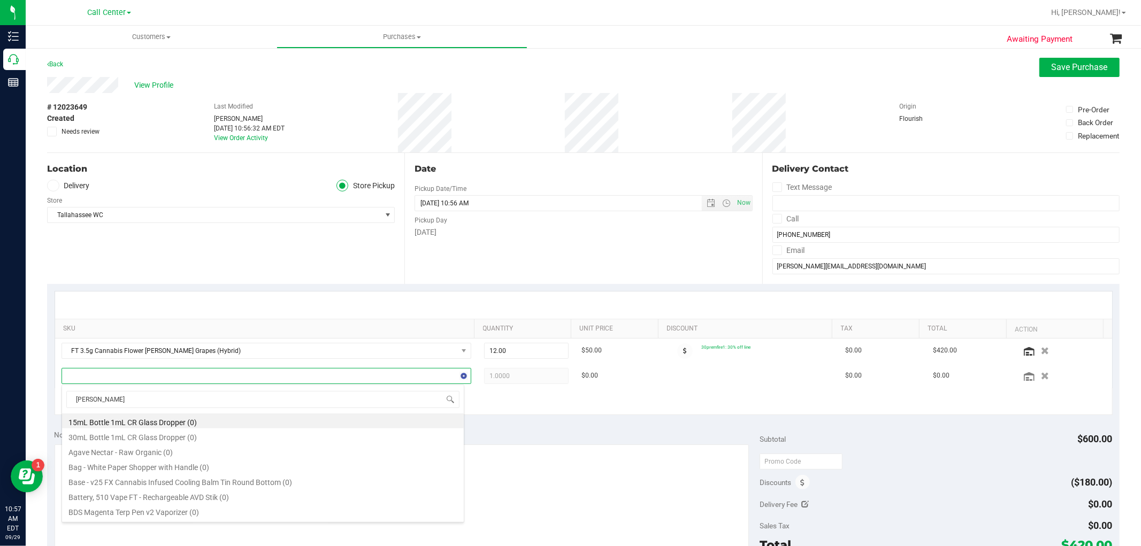
type input "georgi"
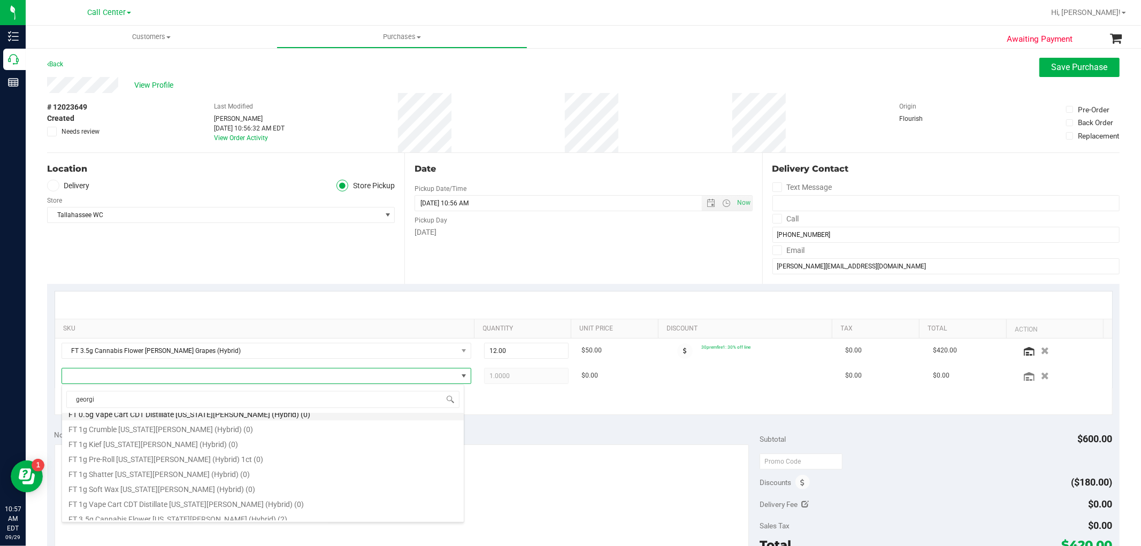
scroll to position [59, 0]
click at [233, 500] on li "FT 3.5g Cannabis Flower Georgia Runtz (Hybrid) (2)" at bounding box center [263, 496] width 402 height 15
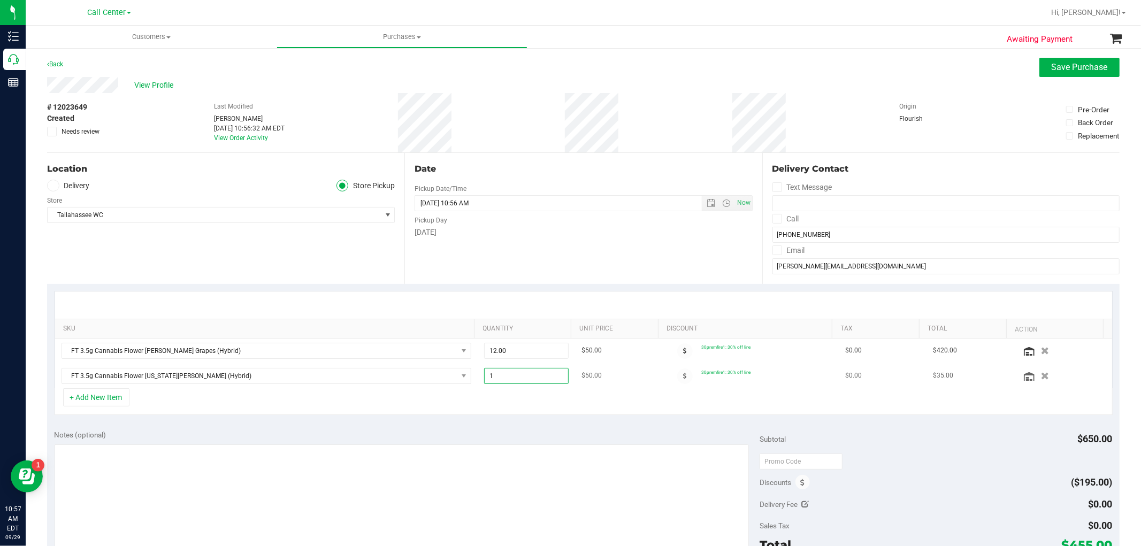
click at [504, 377] on span "1.00 1" at bounding box center [526, 376] width 85 height 16
click at [504, 377] on input "1" at bounding box center [526, 375] width 83 height 15
type input "2"
type input "2.00"
click at [489, 399] on div "+ Add New Item" at bounding box center [584, 401] width 1058 height 27
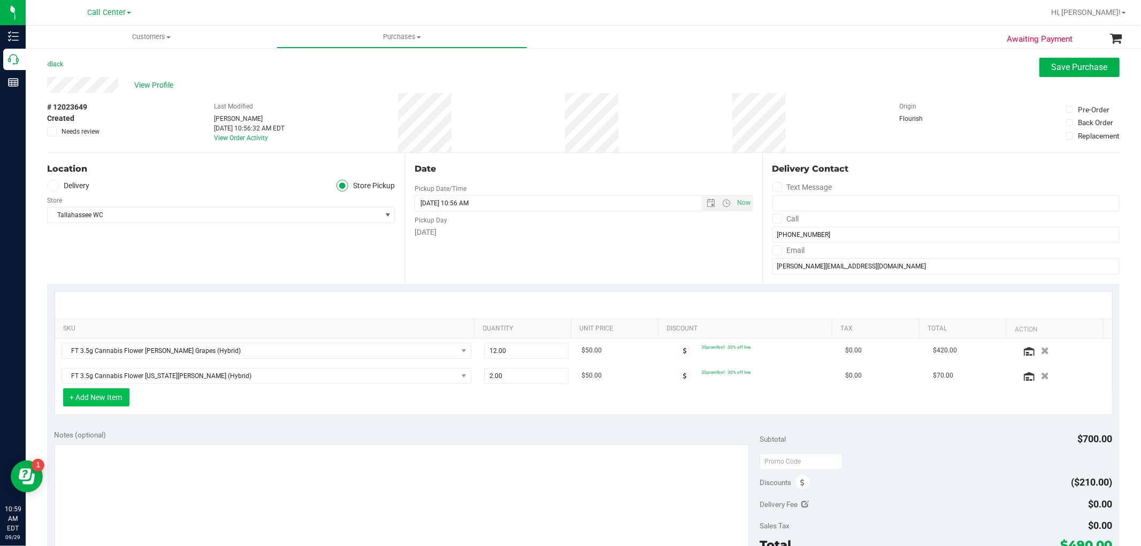
click at [118, 403] on button "+ Add New Item" at bounding box center [96, 397] width 66 height 18
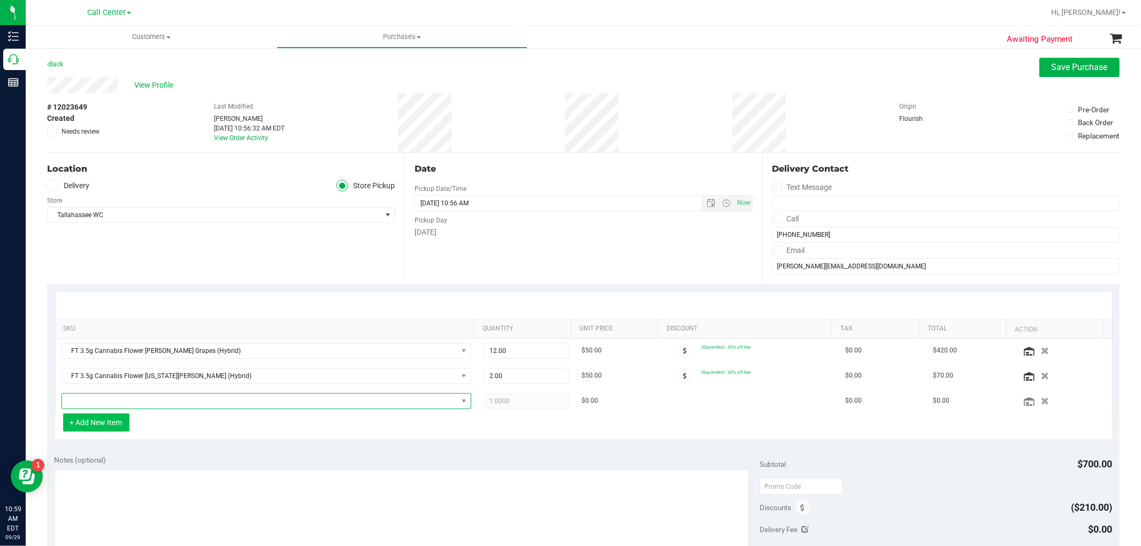
click at [118, 403] on span "NO DATA FOUND" at bounding box center [259, 401] width 395 height 15
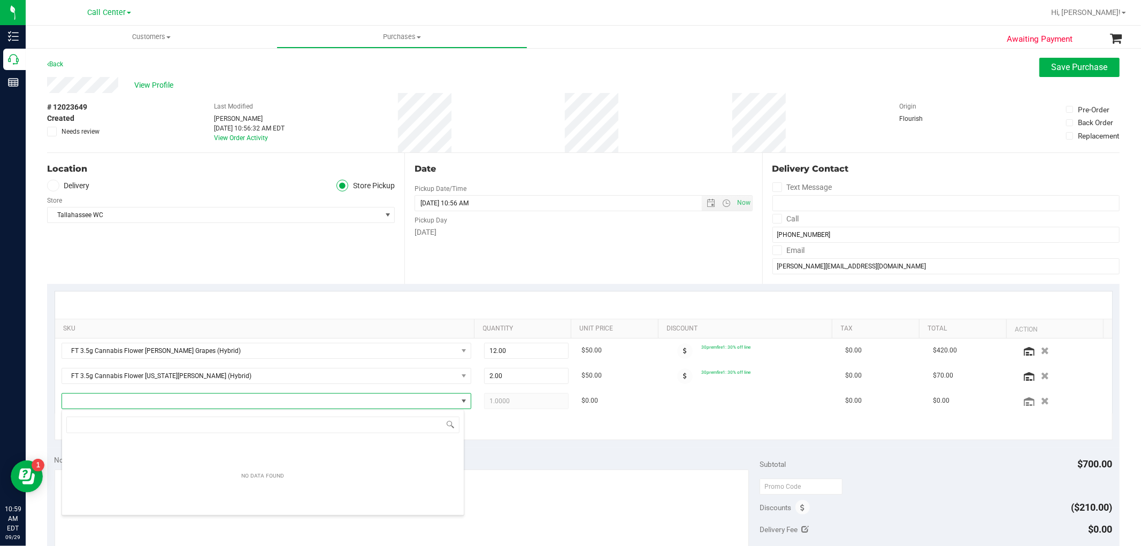
scroll to position [16, 399]
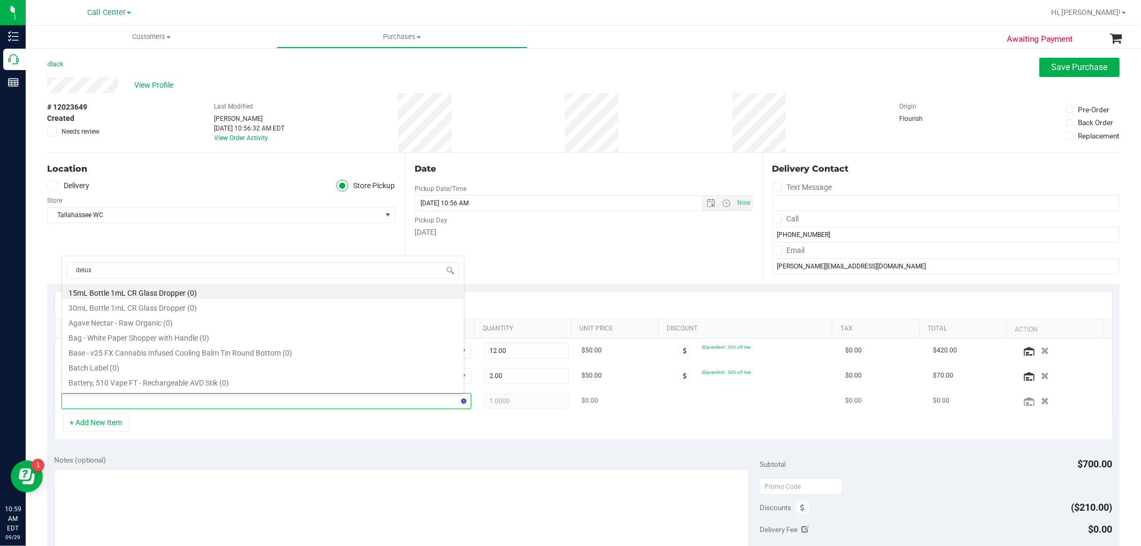
type input "deluxe"
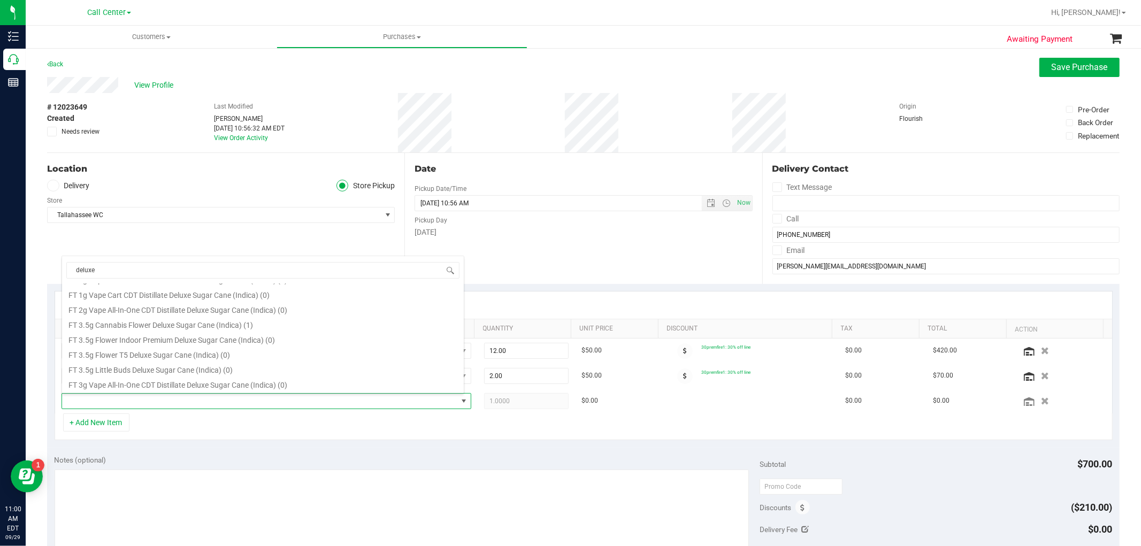
scroll to position [178, 0]
click at [241, 320] on li "FT 3.5g Cannabis Flower Deluxe Sugar Cane (Indica) (1)" at bounding box center [263, 323] width 402 height 15
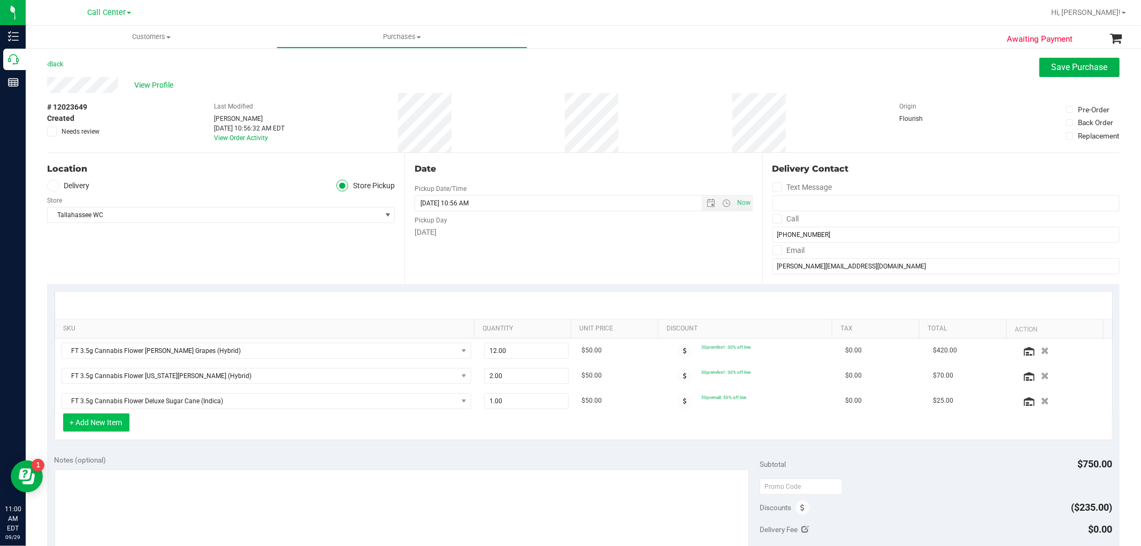
click at [102, 421] on button "+ Add New Item" at bounding box center [96, 422] width 66 height 18
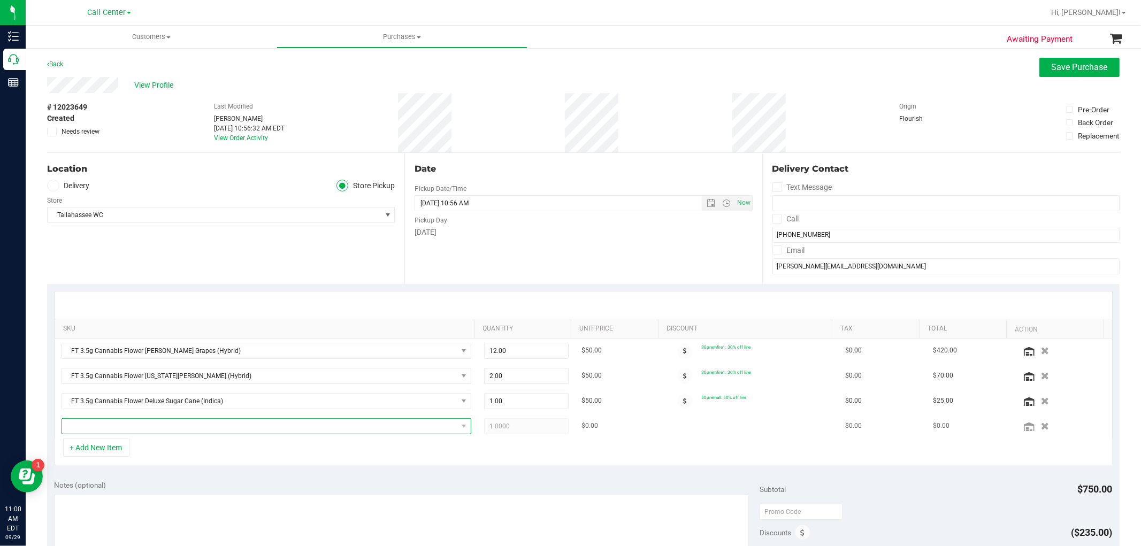
click at [333, 427] on span "NO DATA FOUND" at bounding box center [259, 426] width 395 height 15
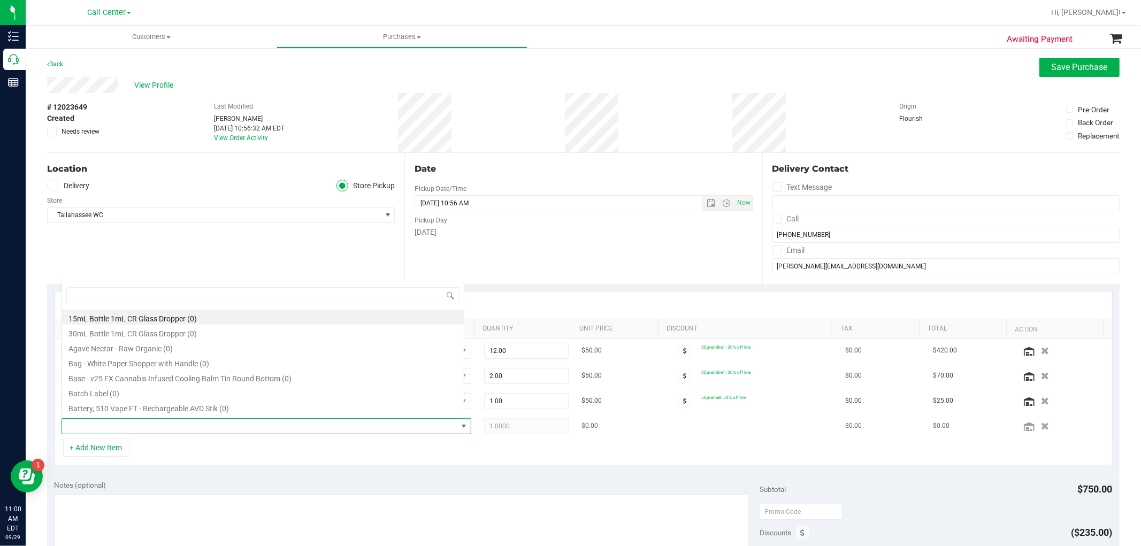
scroll to position [16, 399]
type input "alleged"
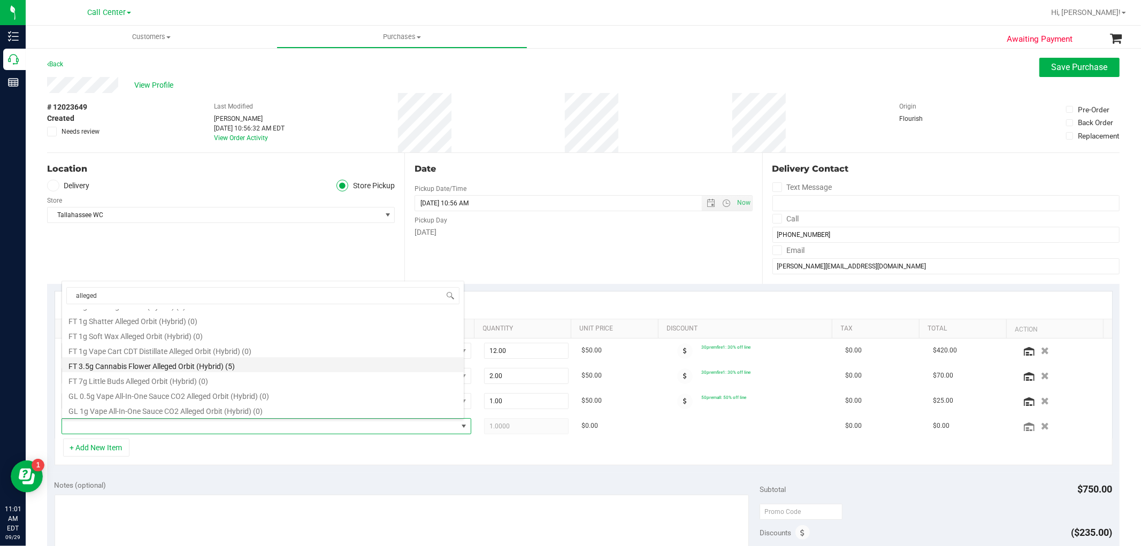
click at [237, 369] on li "FT 3.5g Cannabis Flower Alleged Orbit (Hybrid) (5)" at bounding box center [263, 364] width 402 height 15
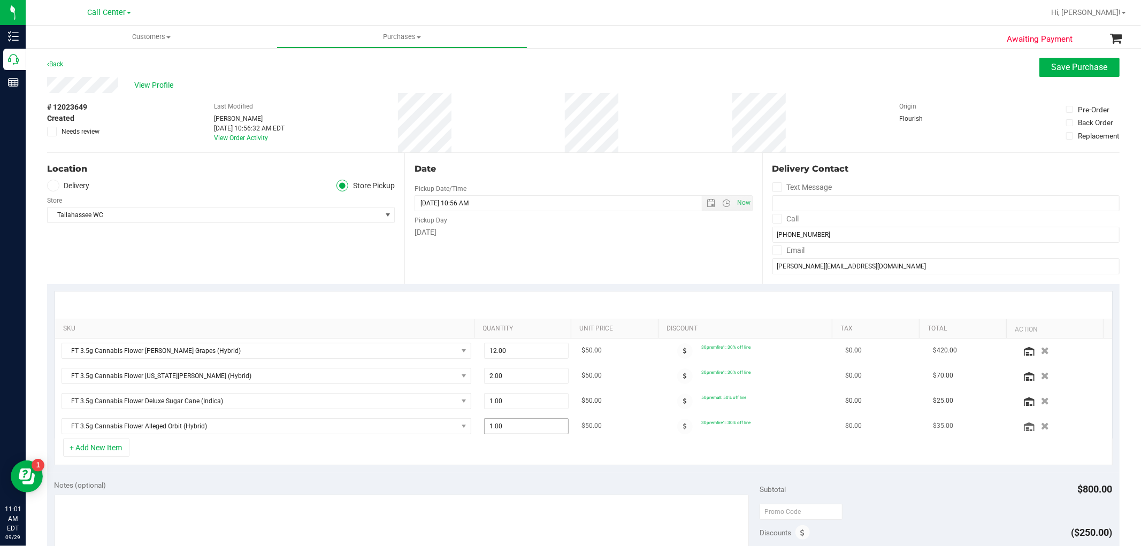
click at [503, 429] on span "1.00 1" at bounding box center [526, 426] width 85 height 16
click at [503, 429] on input "1" at bounding box center [526, 426] width 83 height 15
type input "5"
type input "5.00"
click at [494, 446] on div "+ Add New Item" at bounding box center [584, 452] width 1058 height 27
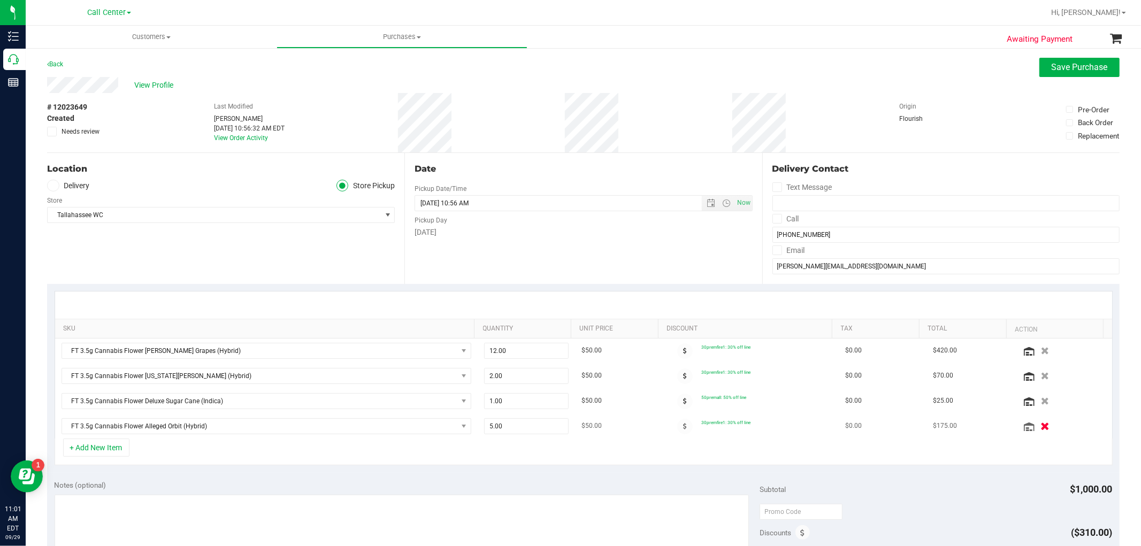
click at [1040, 426] on icon "button" at bounding box center [1044, 426] width 9 height 8
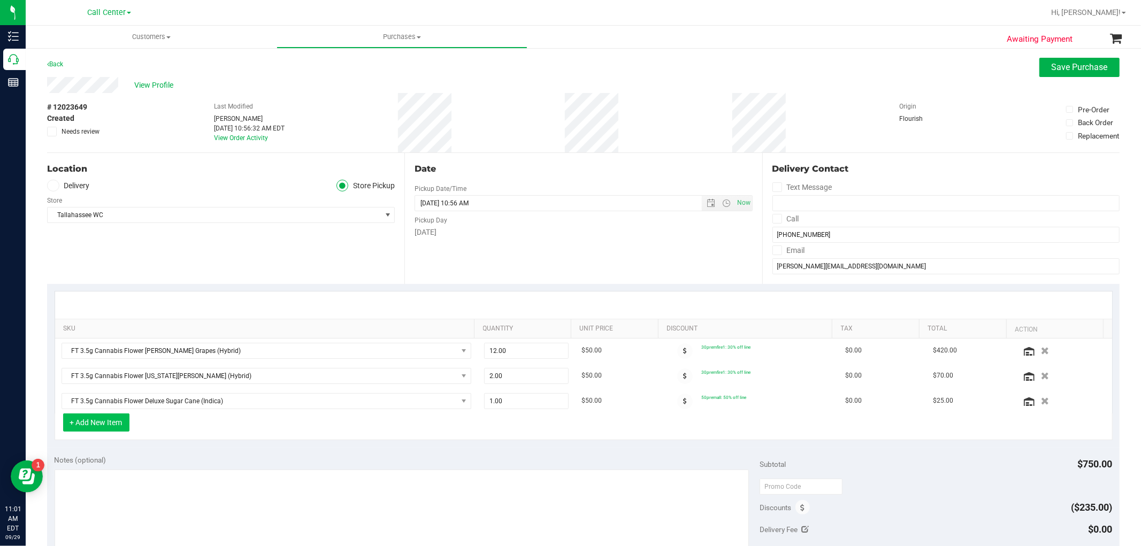
click at [121, 415] on button "+ Add New Item" at bounding box center [96, 422] width 66 height 18
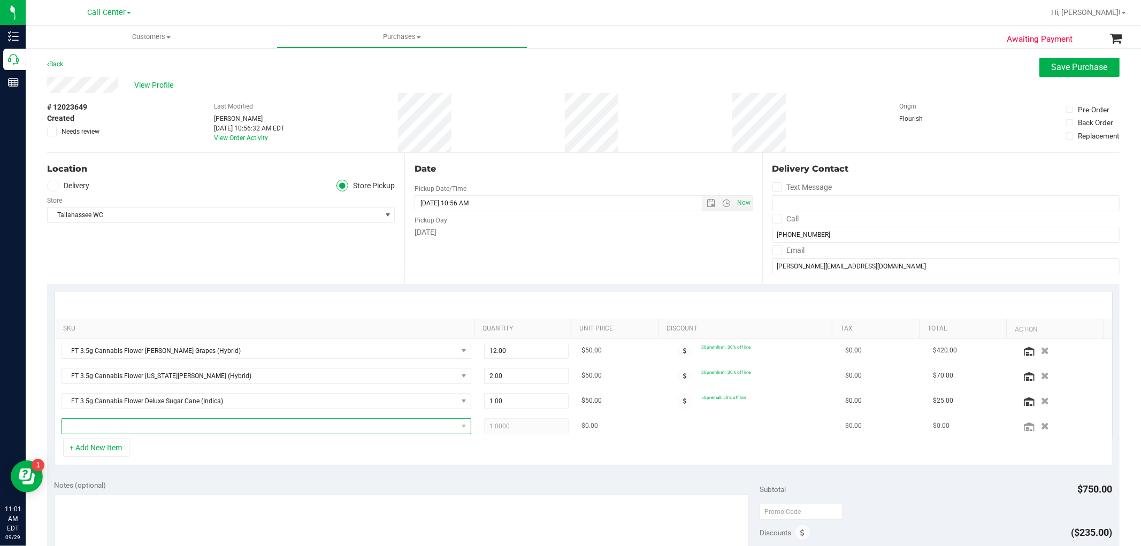
click at [118, 431] on span "NO DATA FOUND" at bounding box center [259, 426] width 395 height 15
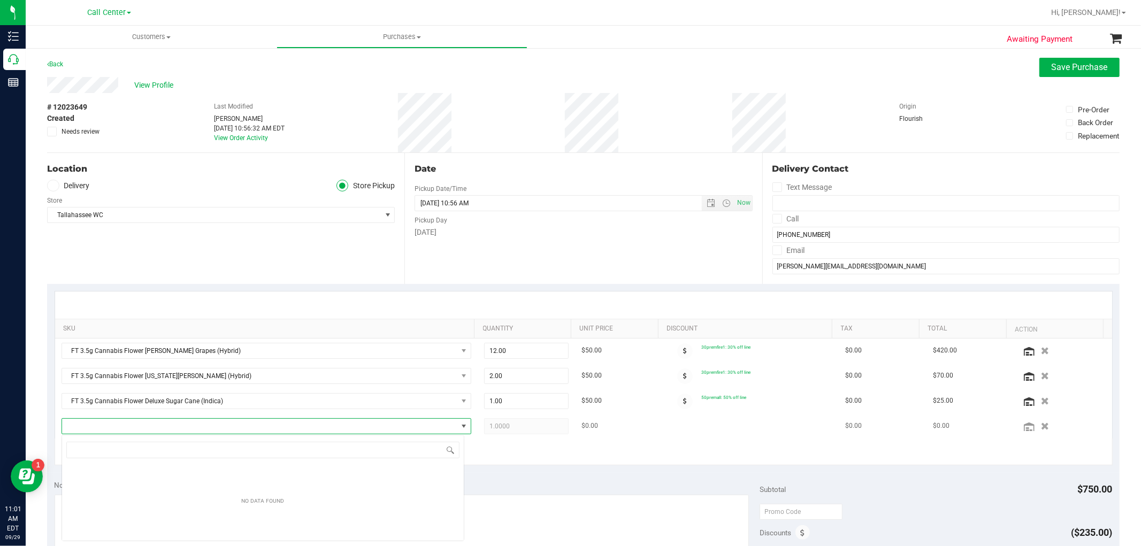
scroll to position [16, 403]
type input "top"
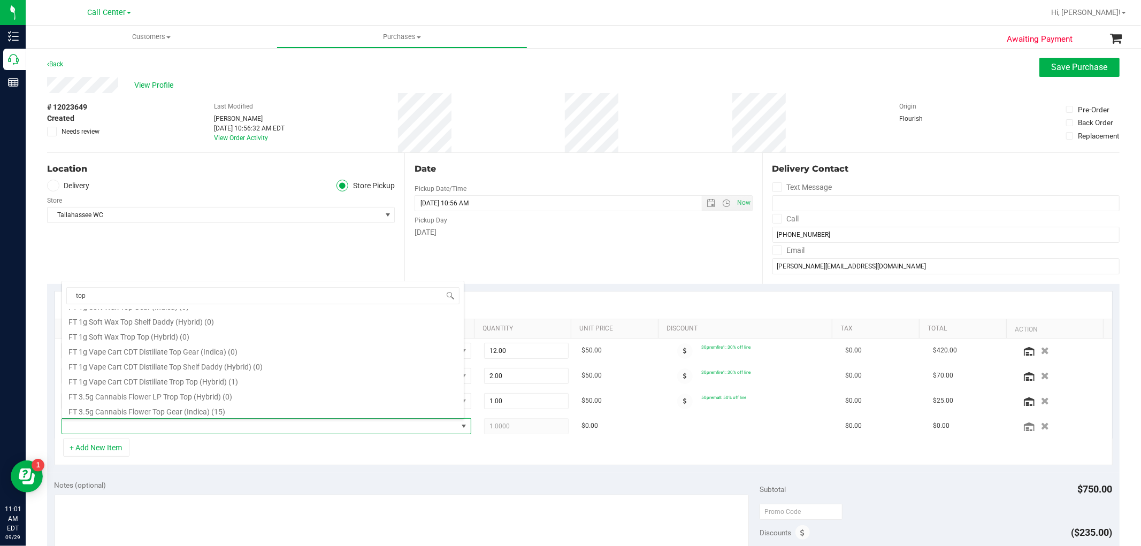
scroll to position [416, 0]
click at [215, 349] on li "FT 3.5g Cannabis Flower Top Gear (Indica) (15)" at bounding box center [263, 350] width 402 height 15
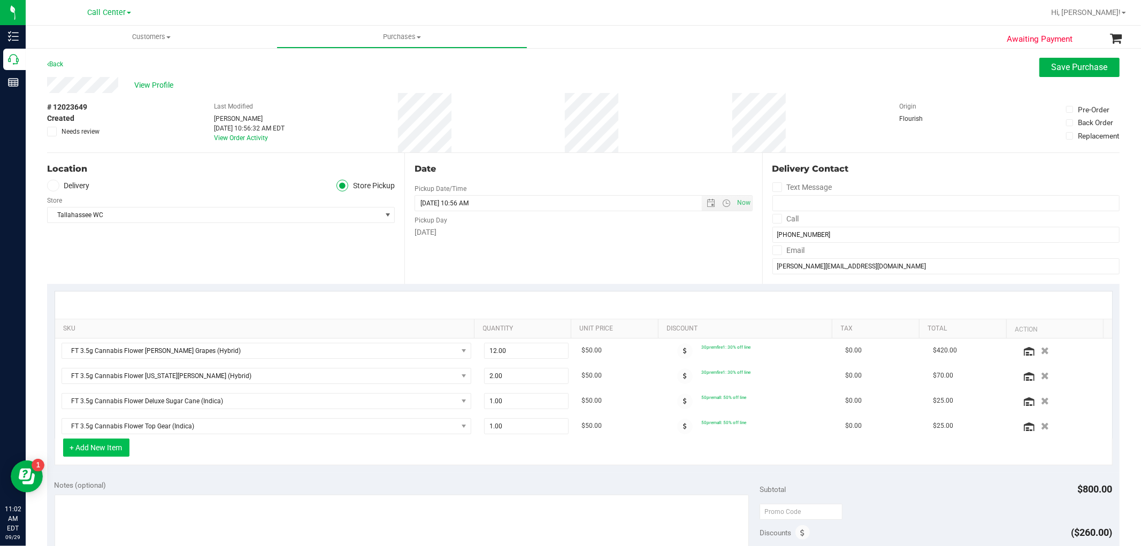
click at [108, 452] on button "+ Add New Item" at bounding box center [96, 448] width 66 height 18
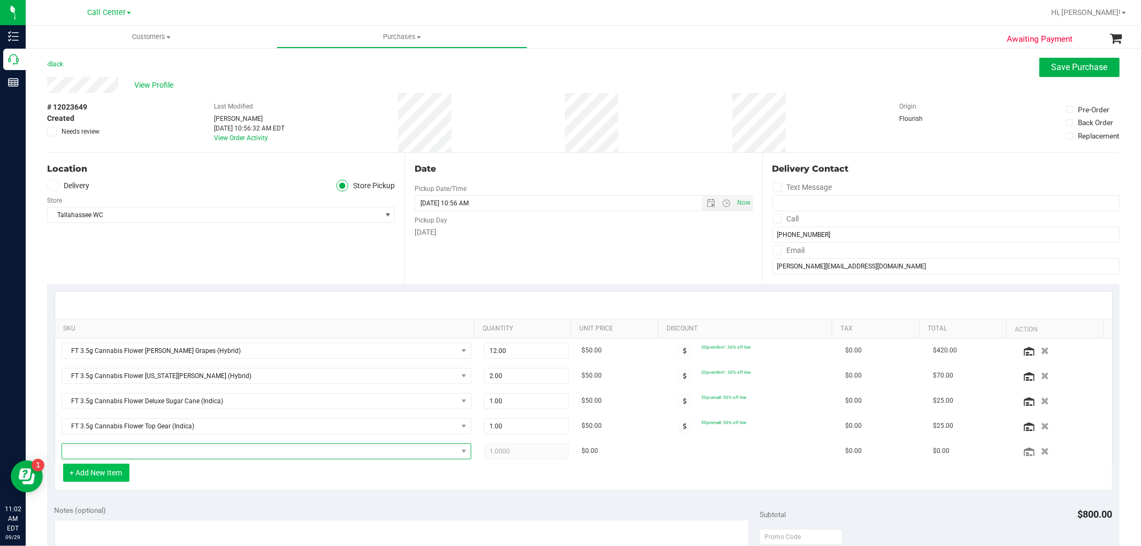
click at [108, 452] on span "NO DATA FOUND" at bounding box center [259, 451] width 395 height 15
type input "mule fuel"
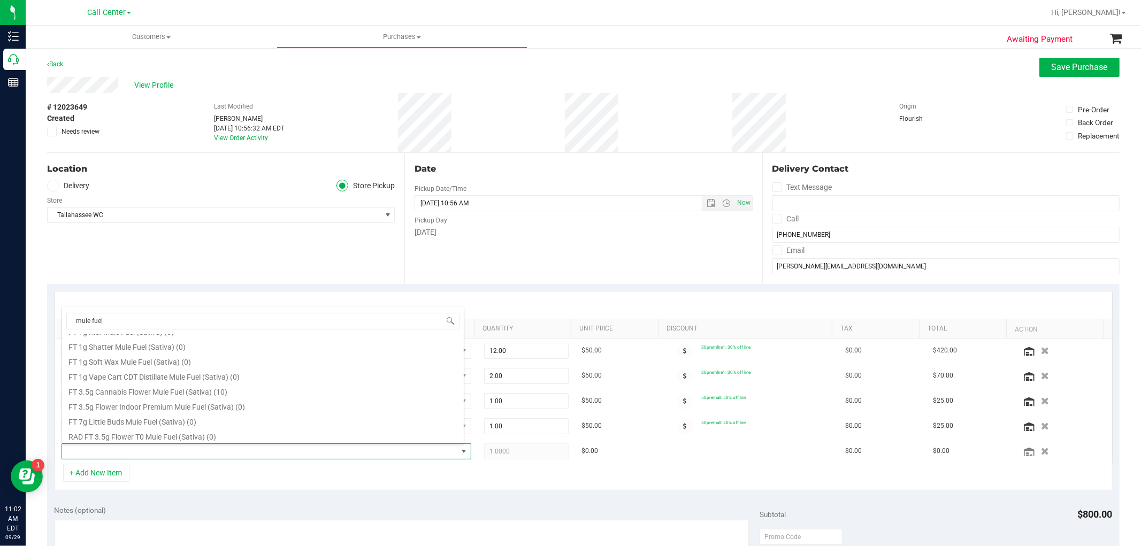
scroll to position [72, 0]
click at [224, 388] on li "FT 3.5g Cannabis Flower Mule Fuel (Sativa) (10)" at bounding box center [263, 389] width 402 height 15
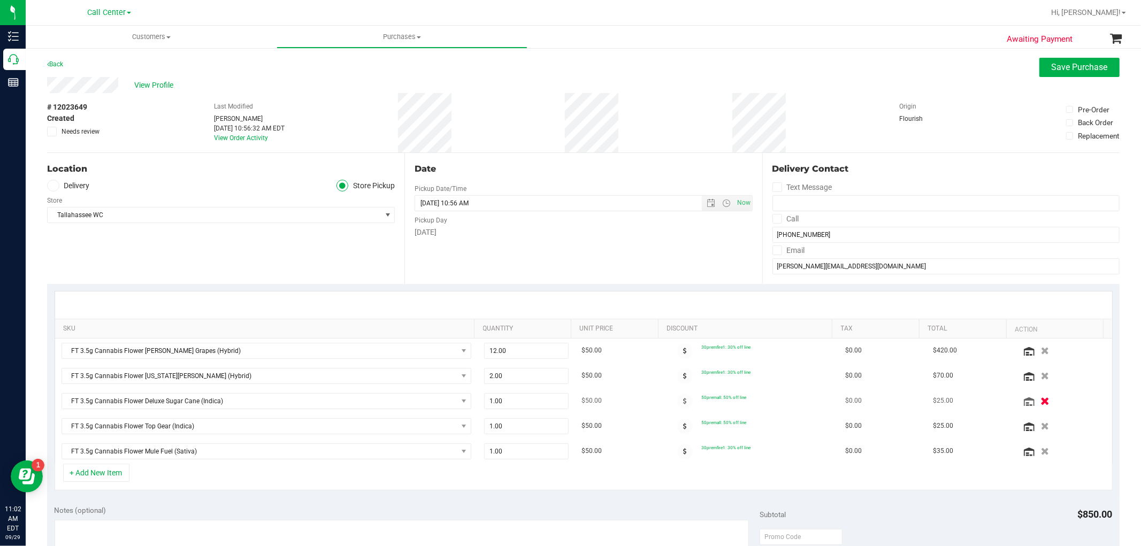
click at [1040, 400] on icon "button" at bounding box center [1044, 401] width 9 height 8
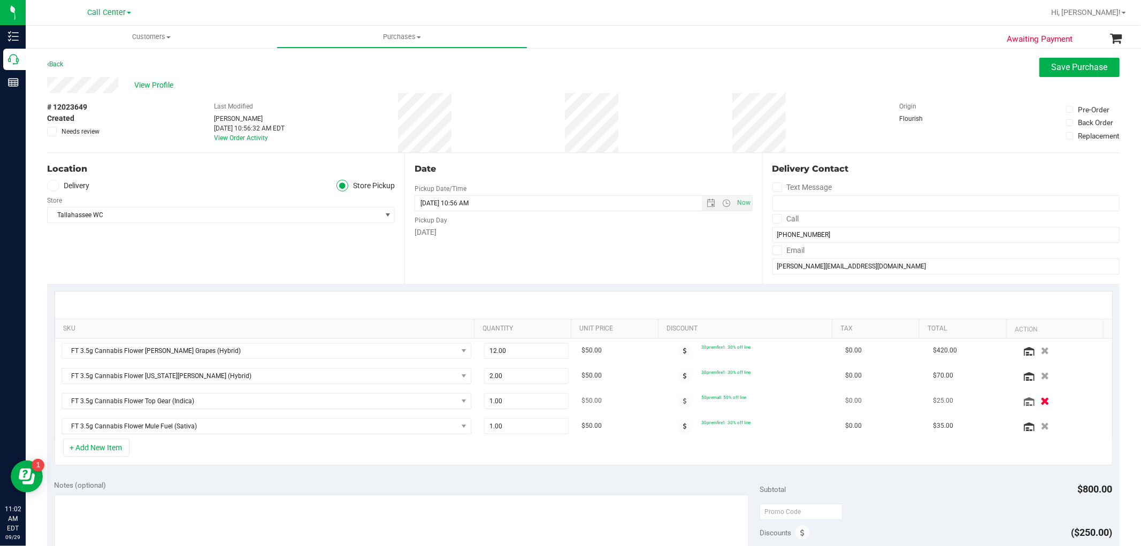
click at [1040, 404] on icon "button" at bounding box center [1044, 401] width 9 height 8
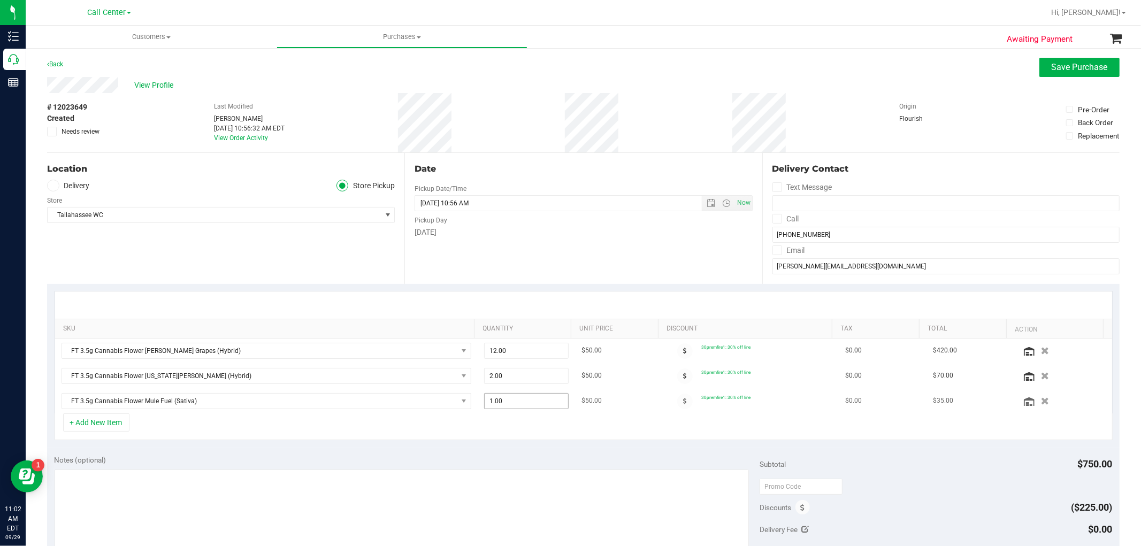
click at [506, 400] on span "1.00 1" at bounding box center [526, 401] width 85 height 16
click at [506, 400] on input "1" at bounding box center [526, 401] width 83 height 15
type input "6"
type input "6.00"
click at [503, 442] on div "SKU Quantity Unit Price Discount Tax Total Action FT 3.5g Cannabis Flower Gaspa…" at bounding box center [583, 366] width 1072 height 164
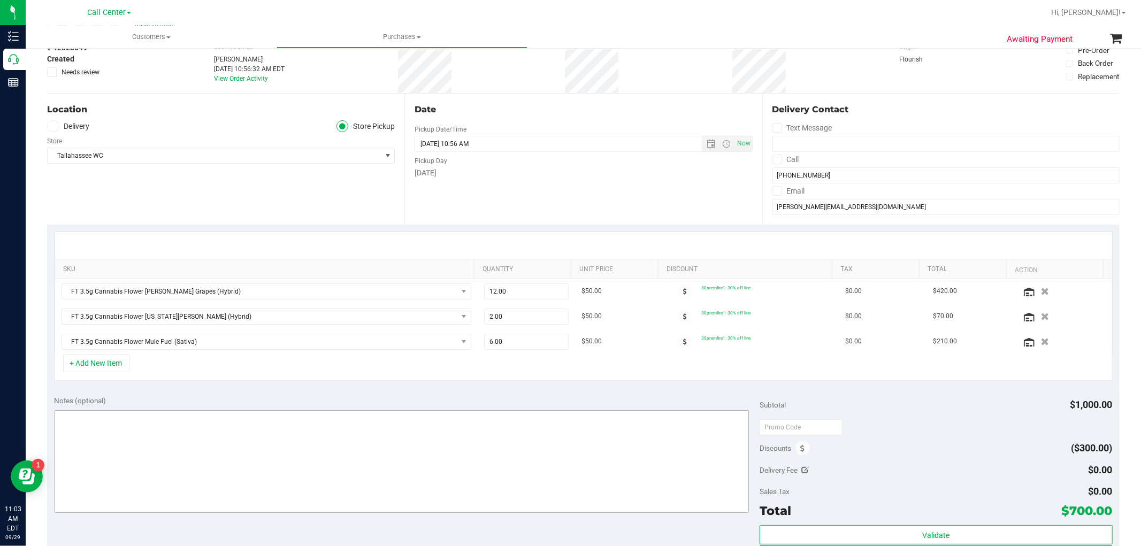
scroll to position [0, 0]
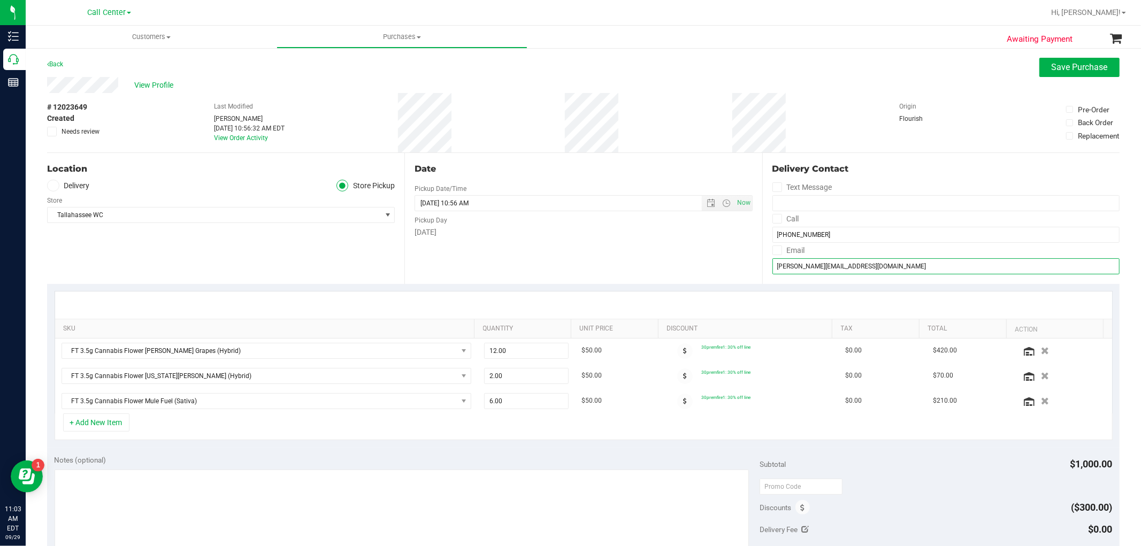
click at [826, 264] on input "linda.long3215@comcast.net" at bounding box center [945, 266] width 347 height 16
click at [800, 507] on span at bounding box center [802, 507] width 14 height 14
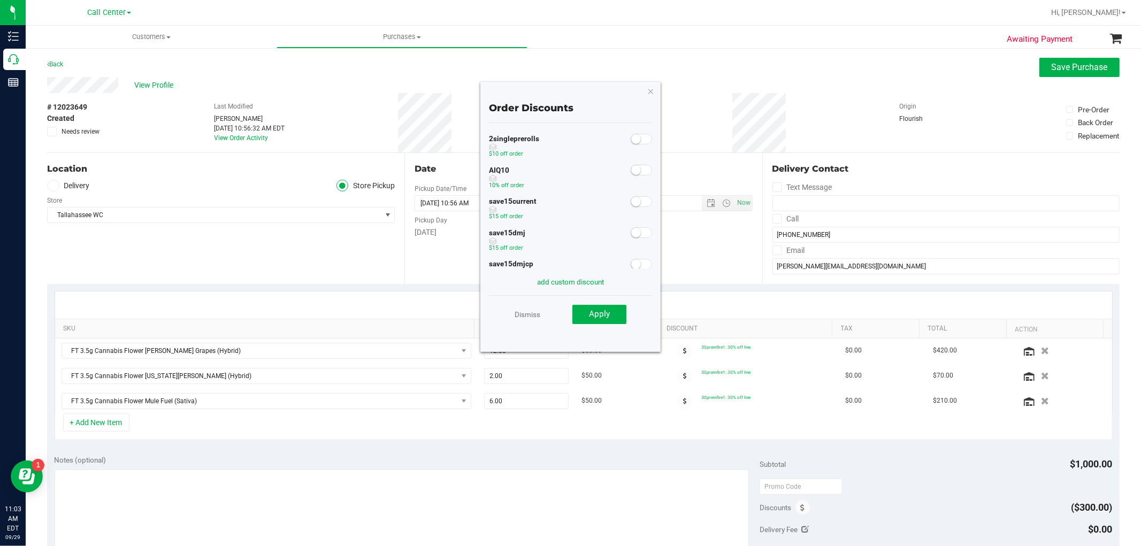
click at [632, 170] on small at bounding box center [636, 170] width 10 height 10
click at [612, 316] on button "Apply" at bounding box center [599, 314] width 54 height 19
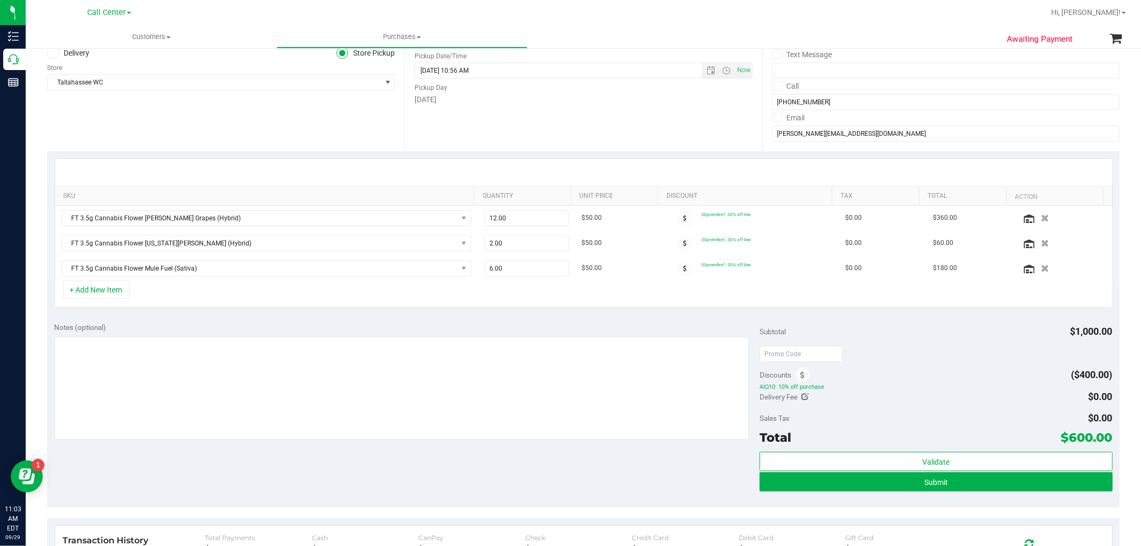
scroll to position [178, 0]
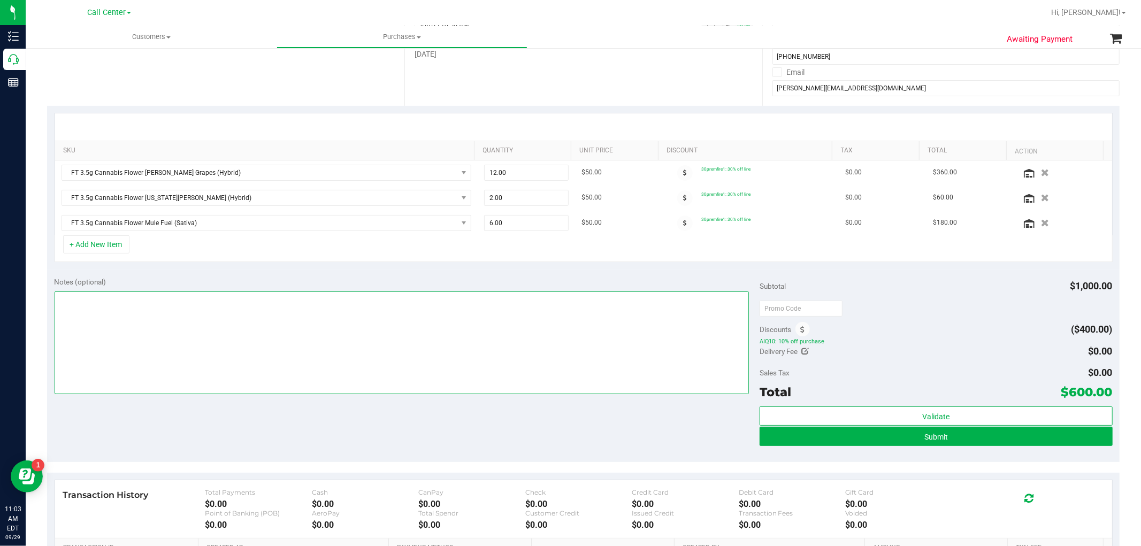
click at [604, 351] on textarea at bounding box center [402, 342] width 695 height 103
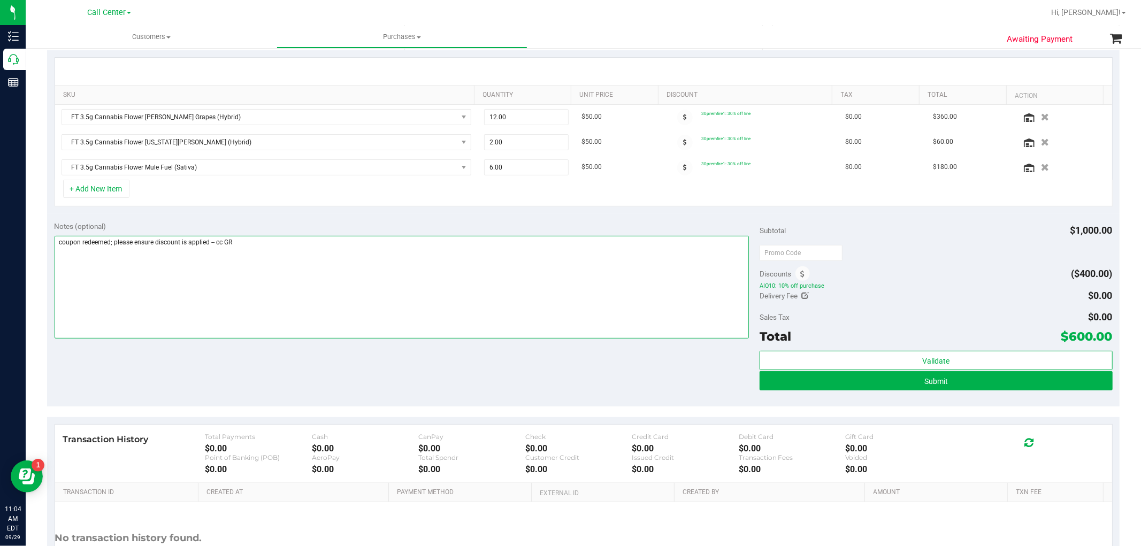
scroll to position [237, 0]
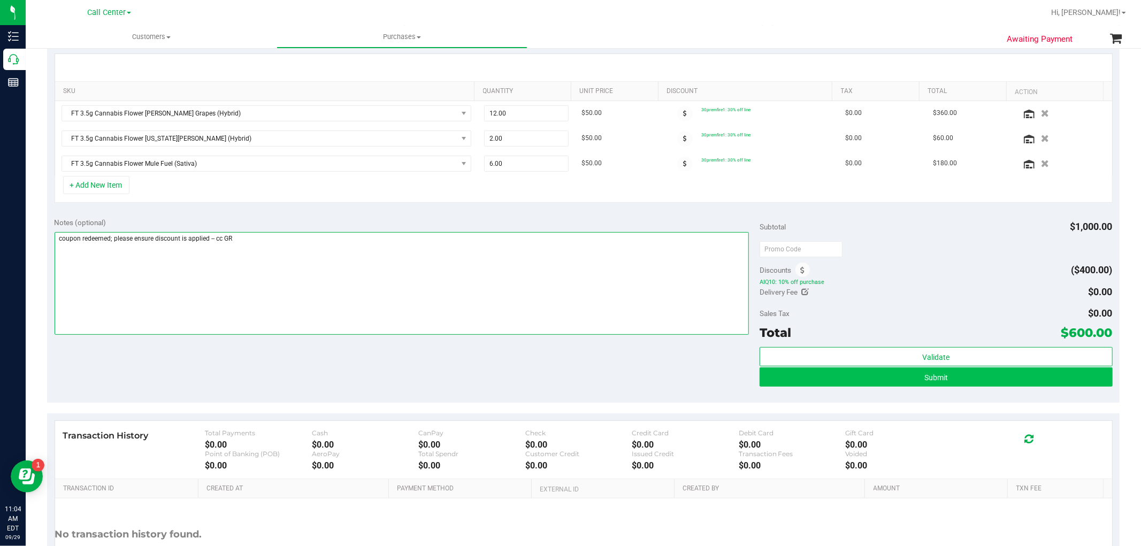
type textarea "coupon redeemed; please ensure discount is applied -- cc GR"
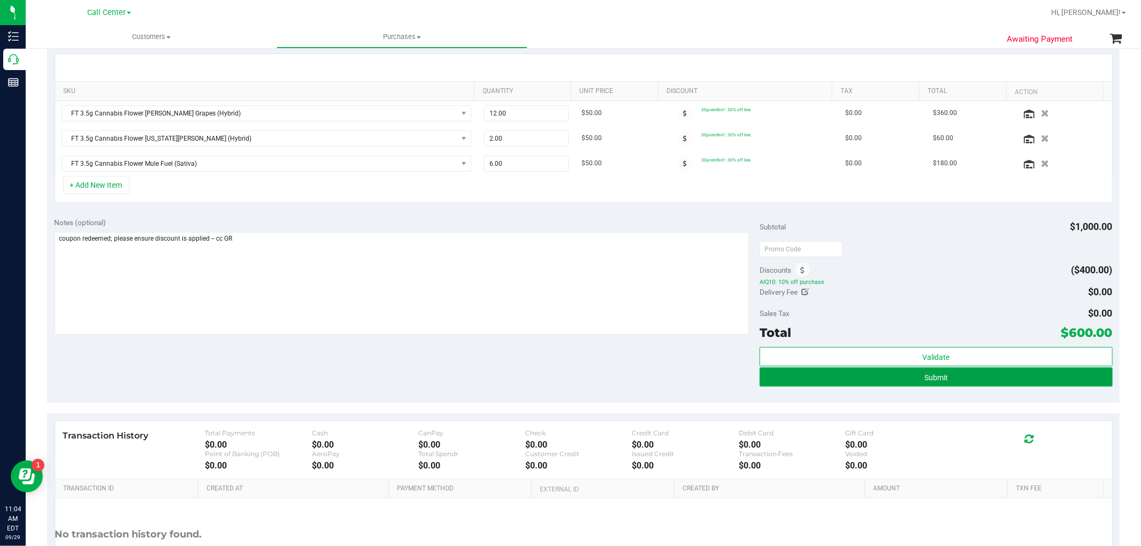
click at [956, 380] on button "Submit" at bounding box center [935, 376] width 352 height 19
